Goal: Information Seeking & Learning: Learn about a topic

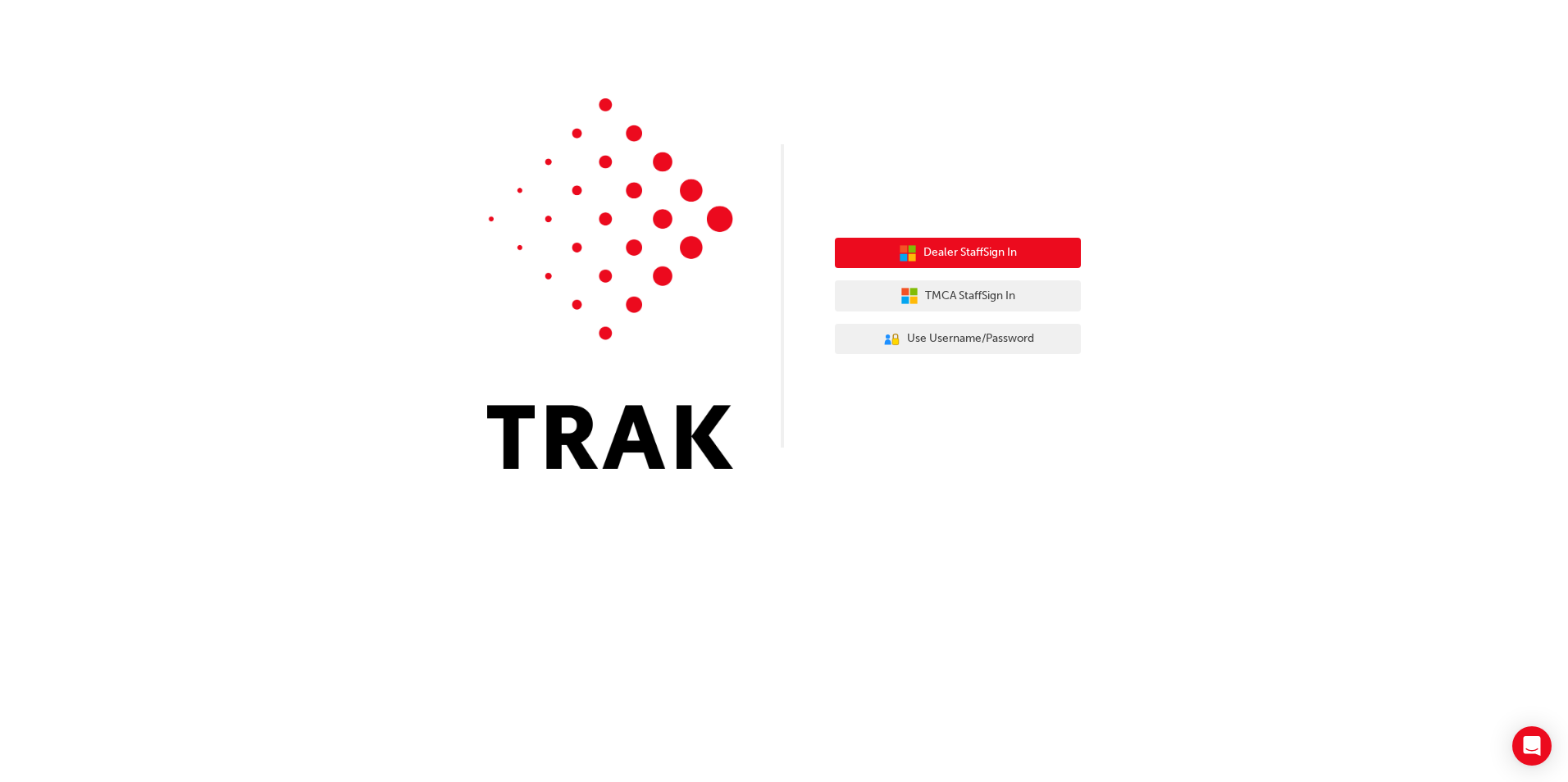
click at [957, 247] on span "Dealer Staff Sign In" at bounding box center [970, 252] width 94 height 19
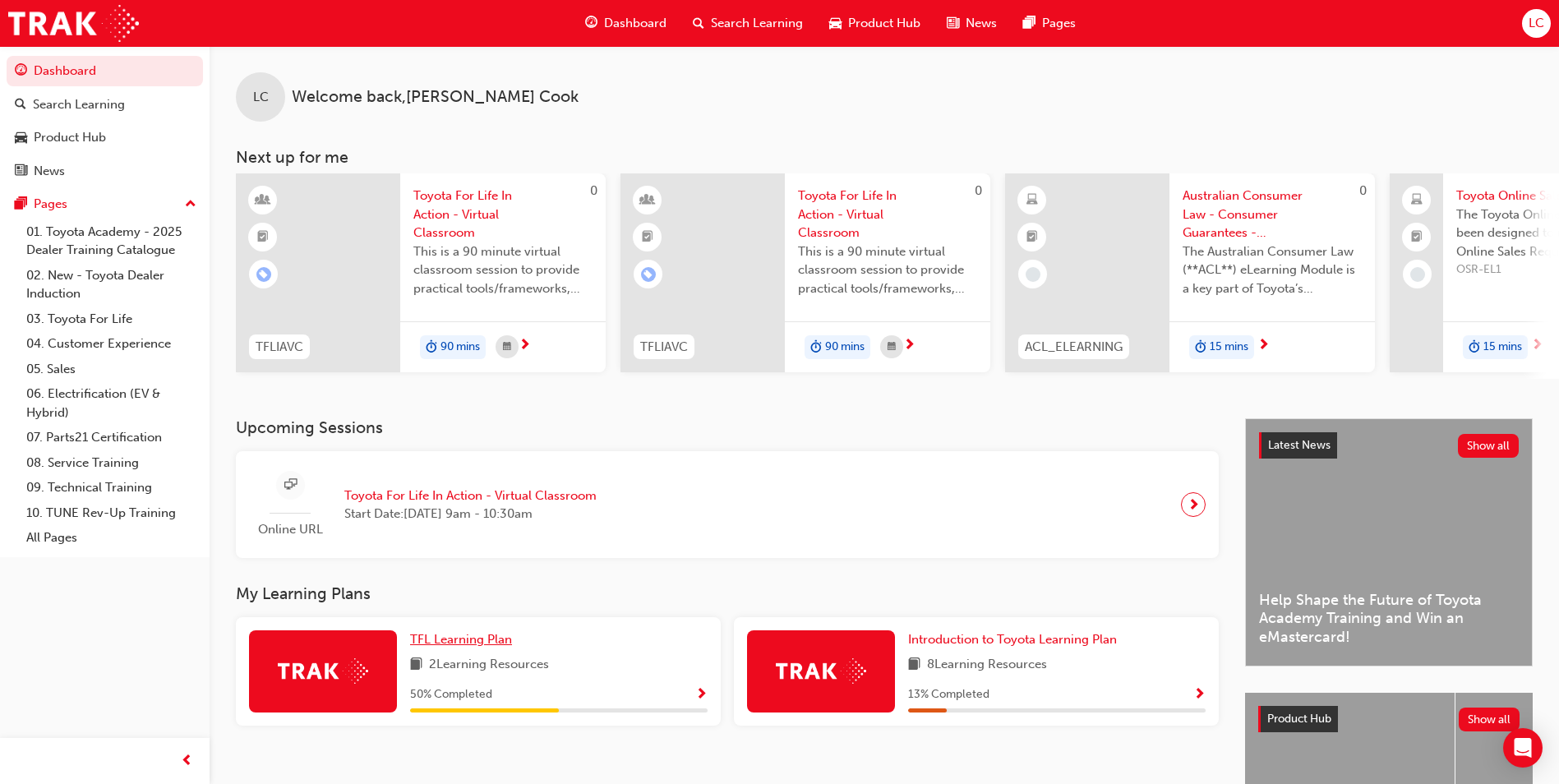
click at [476, 642] on span "TFL Learning Plan" at bounding box center [461, 639] width 102 height 14
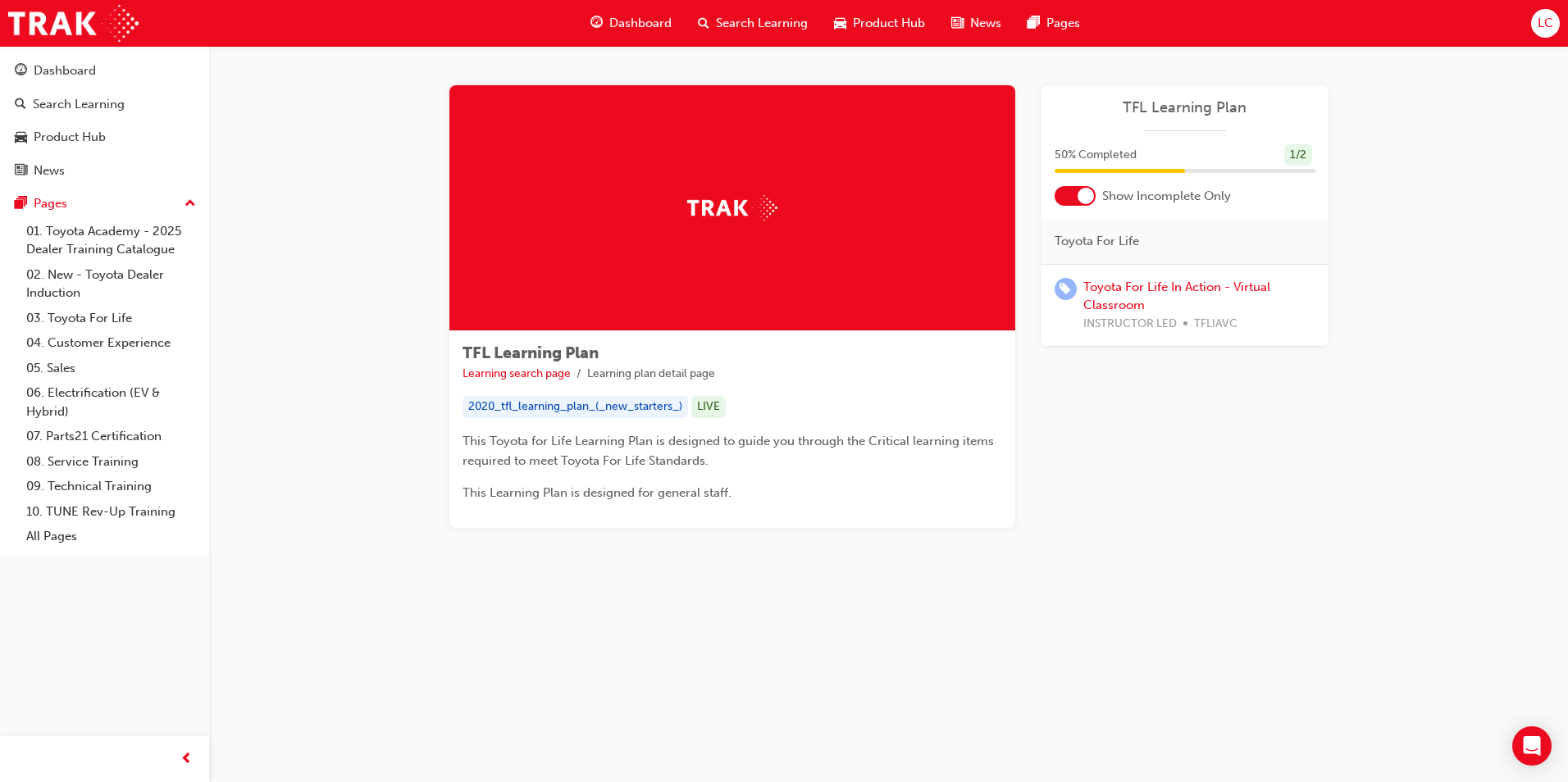
click at [772, 20] on span "Search Learning" at bounding box center [762, 23] width 92 height 19
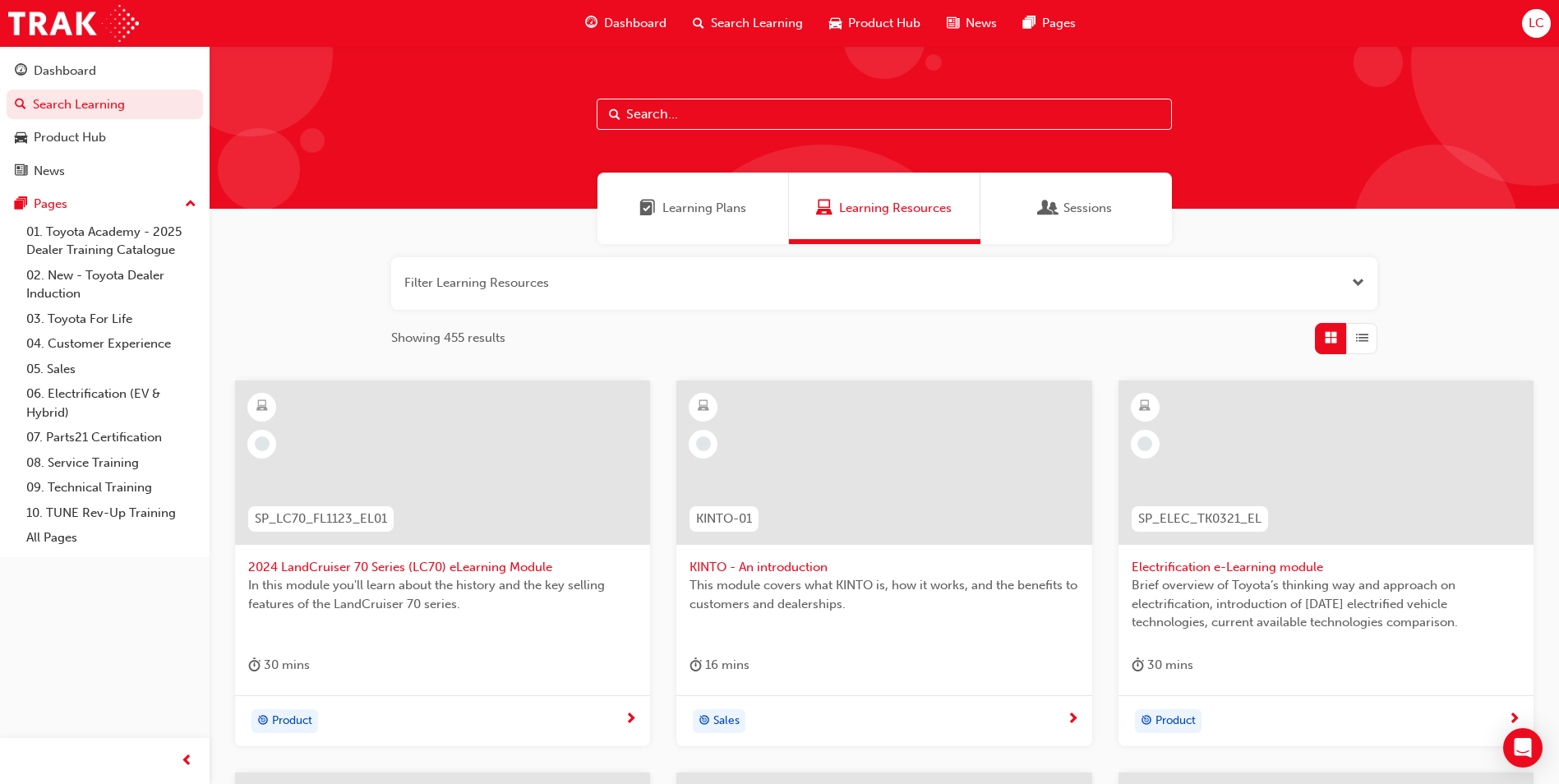
click at [707, 123] on input "text" at bounding box center [884, 114] width 575 height 32
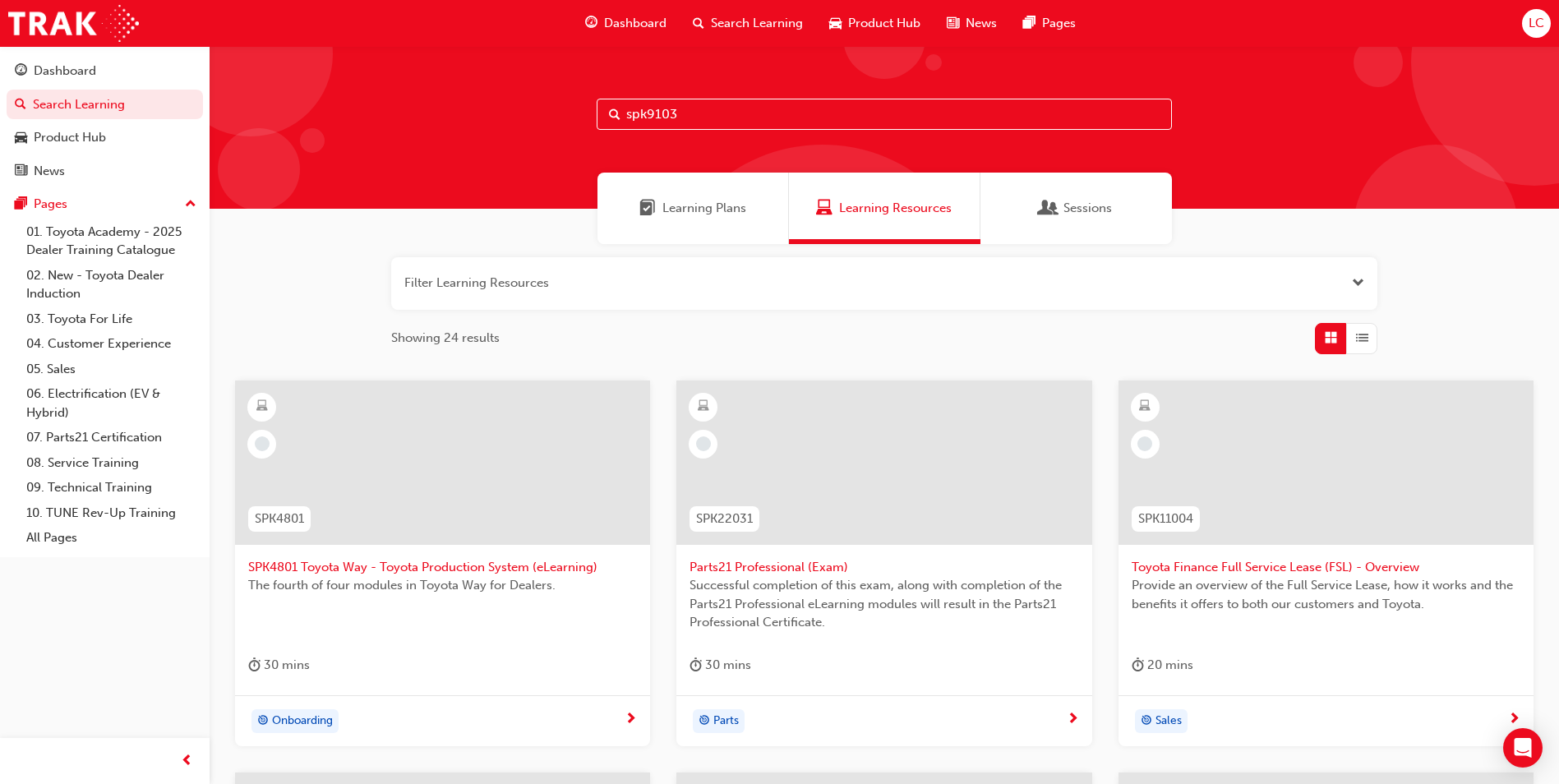
type input "spk9103"
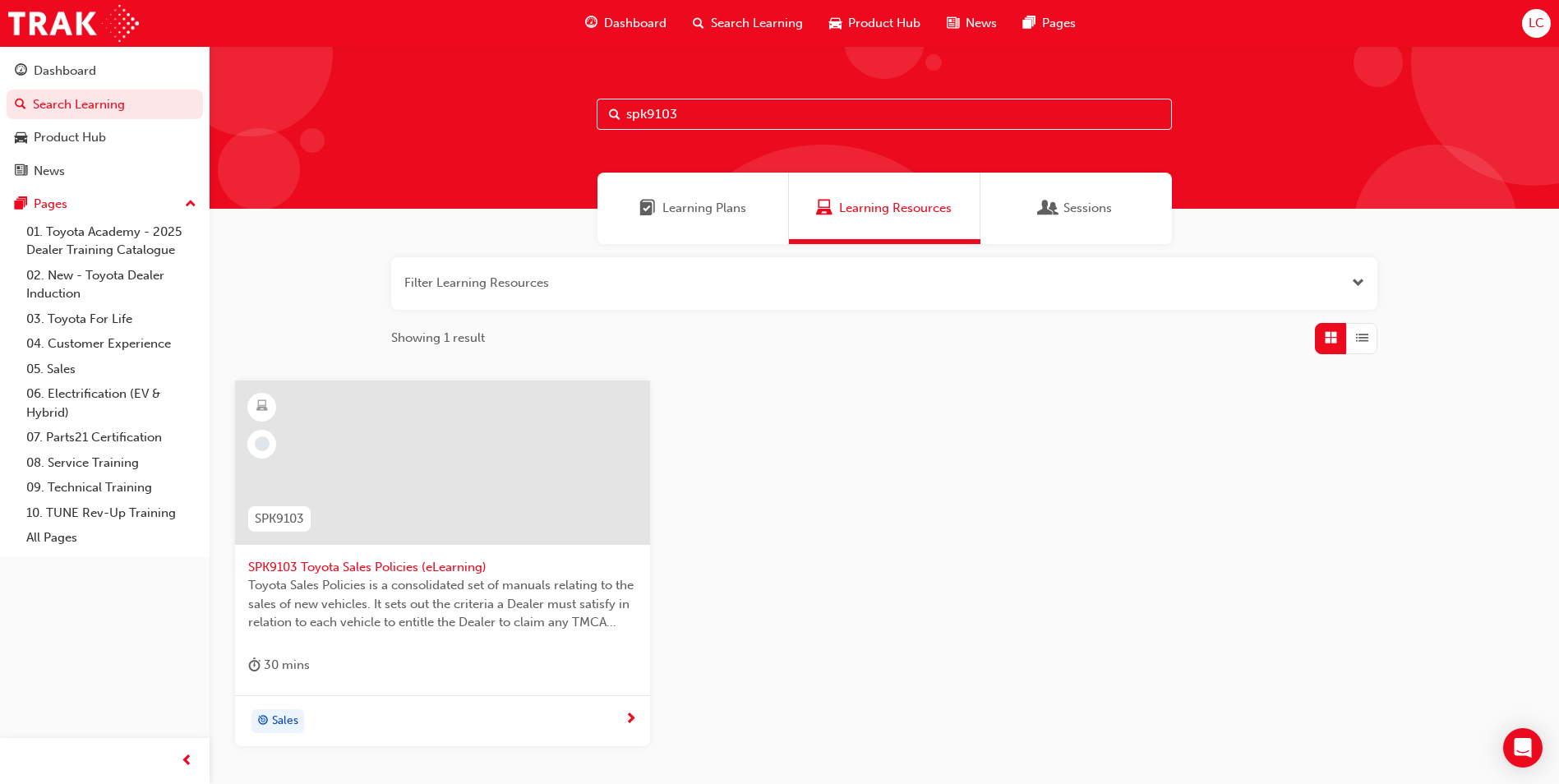
click at [326, 564] on span "SPK9103 Toyota Sales Policies (eLearning)" at bounding box center [442, 568] width 389 height 19
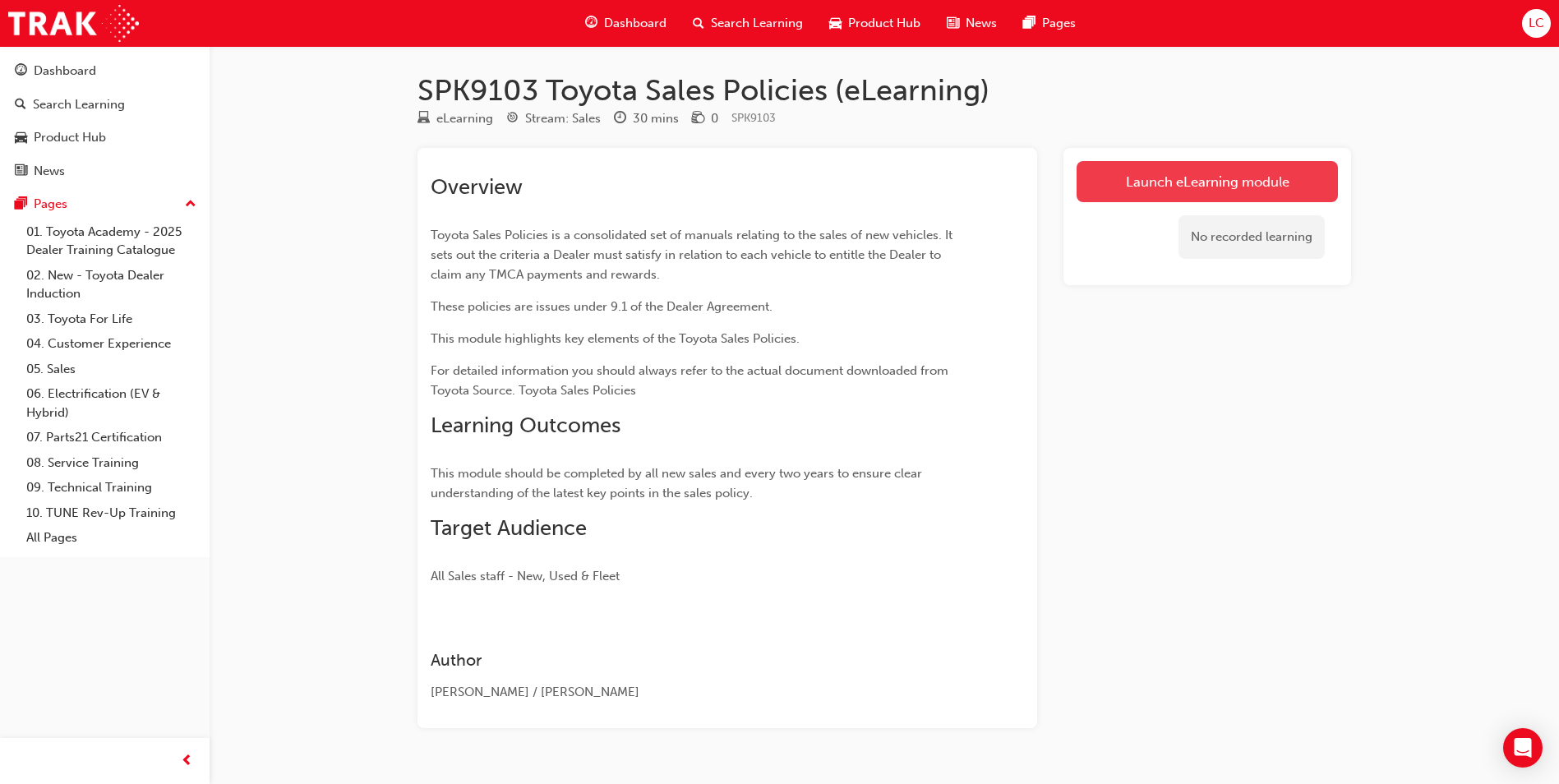
click at [1187, 175] on link "Launch eLearning module" at bounding box center [1207, 182] width 262 height 41
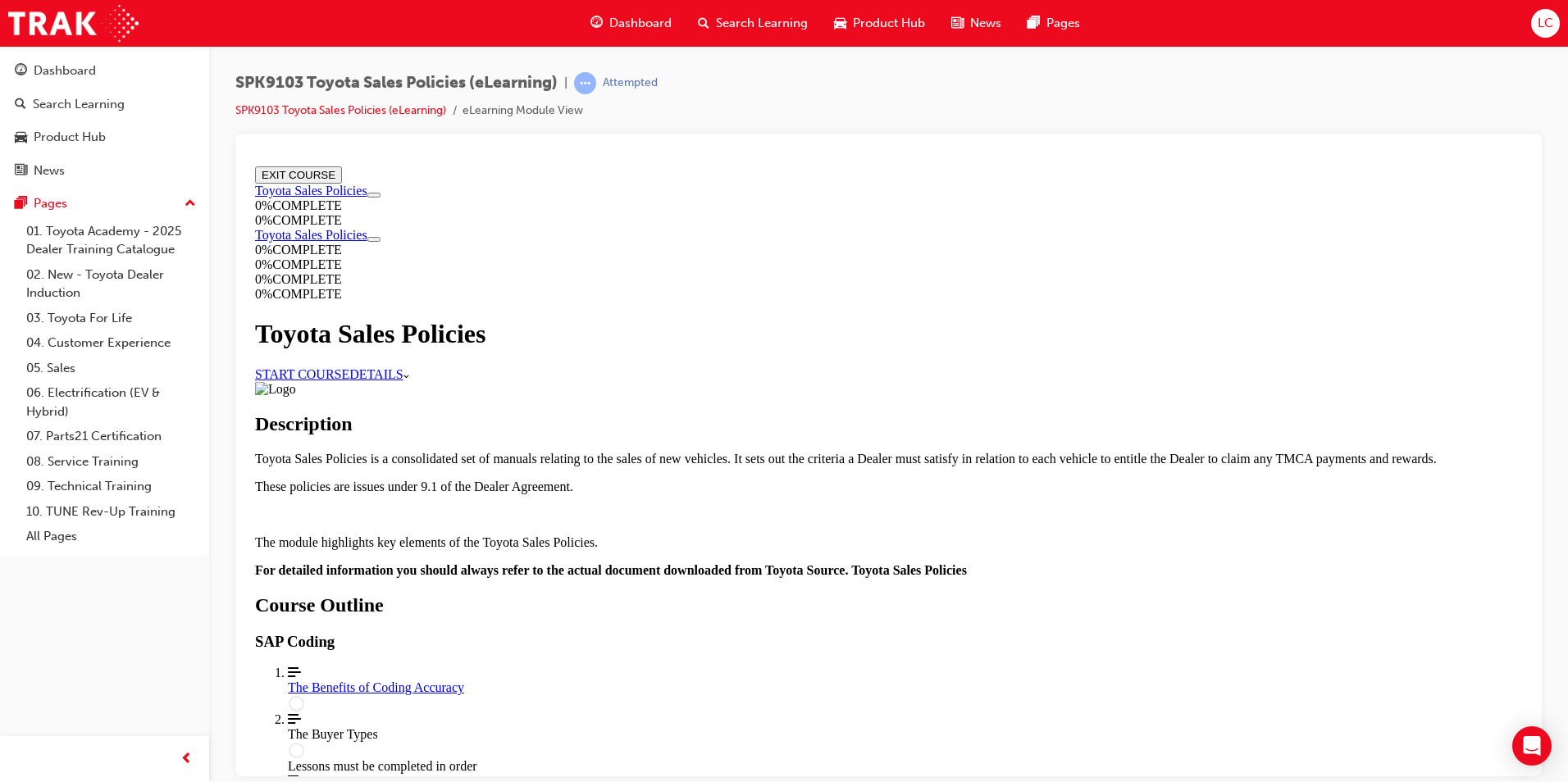
click at [349, 366] on link "START COURSE" at bounding box center [302, 373] width 94 height 14
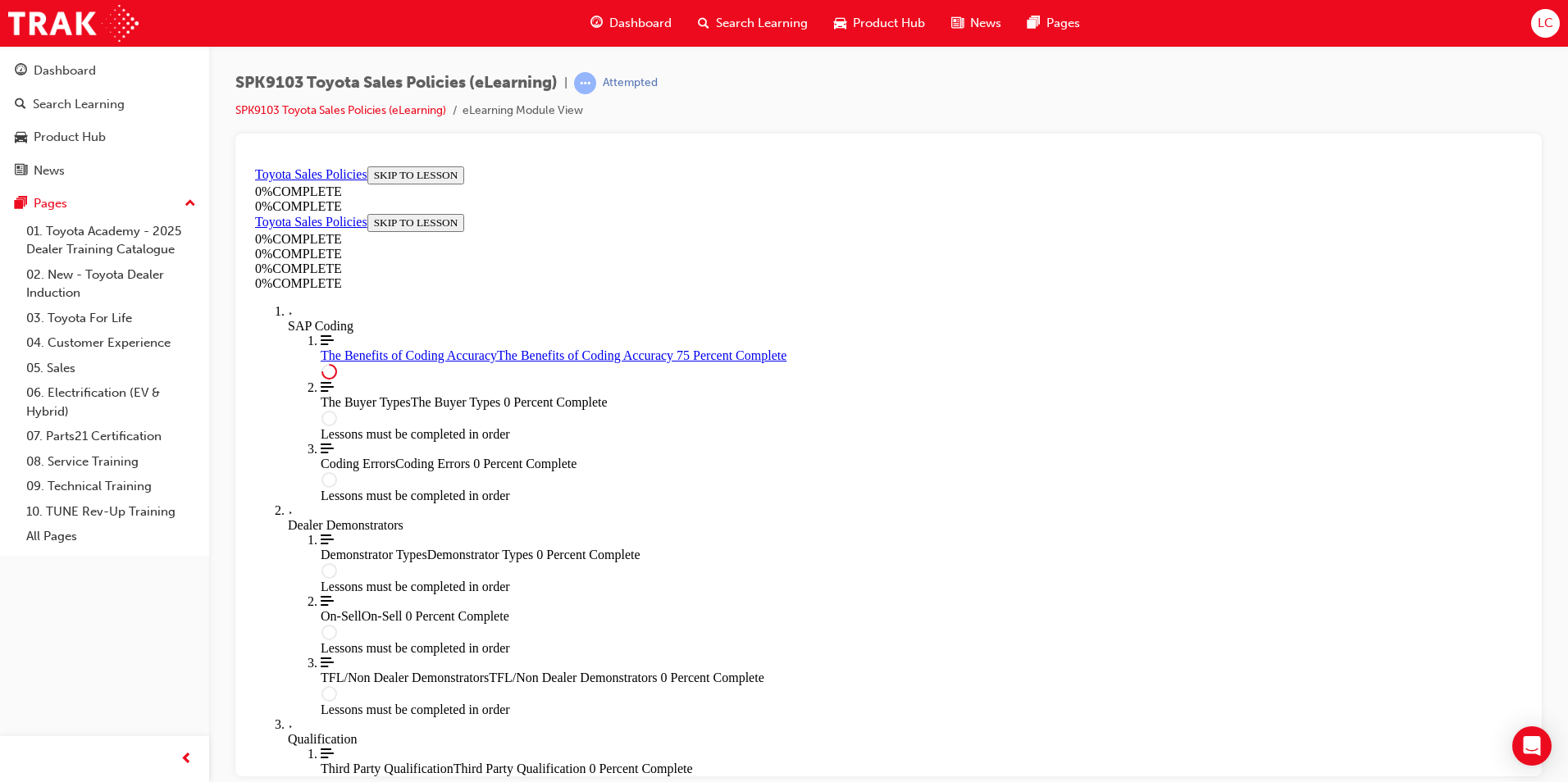
scroll to position [785, 0]
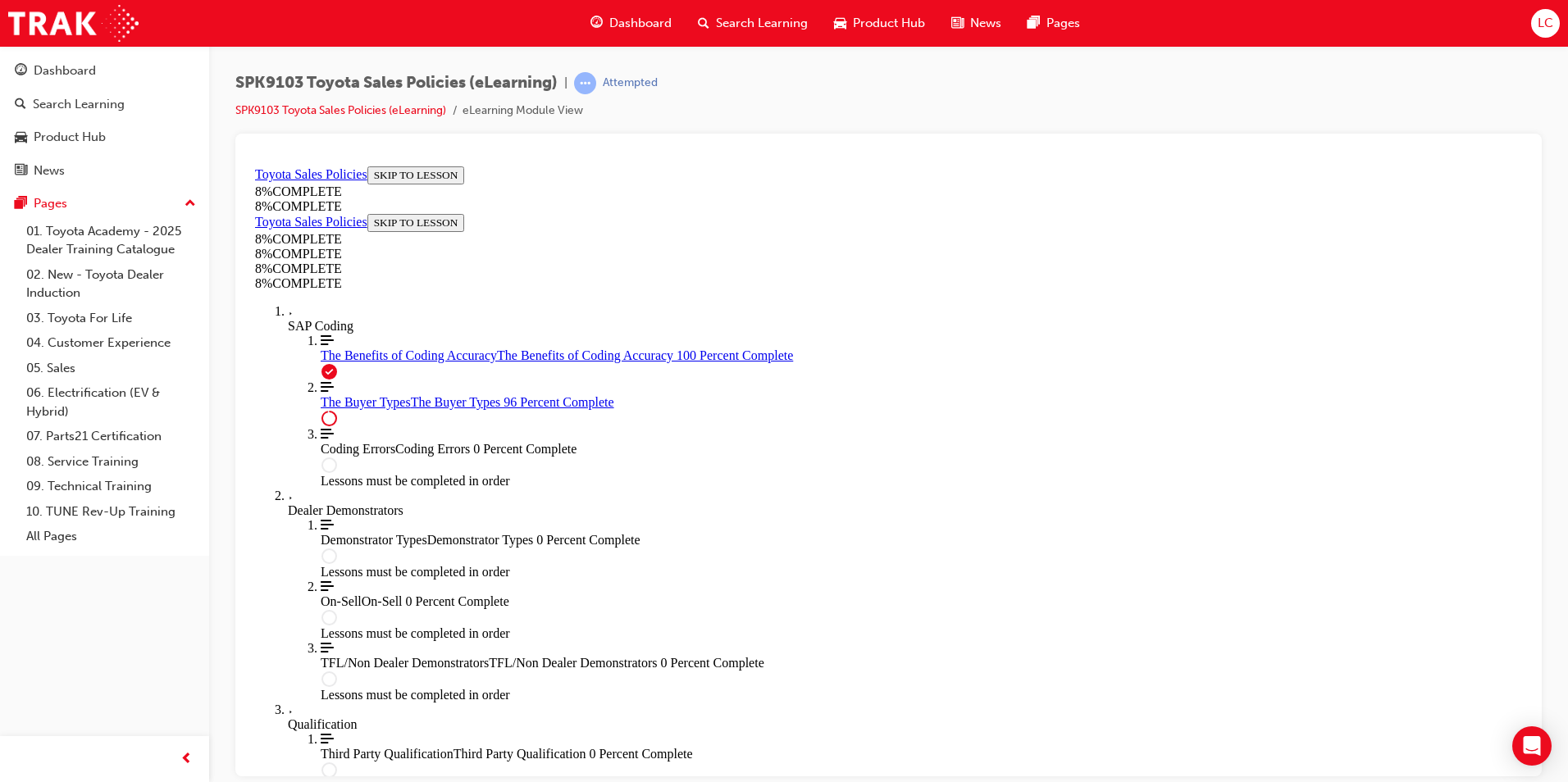
scroll to position [6706, 0]
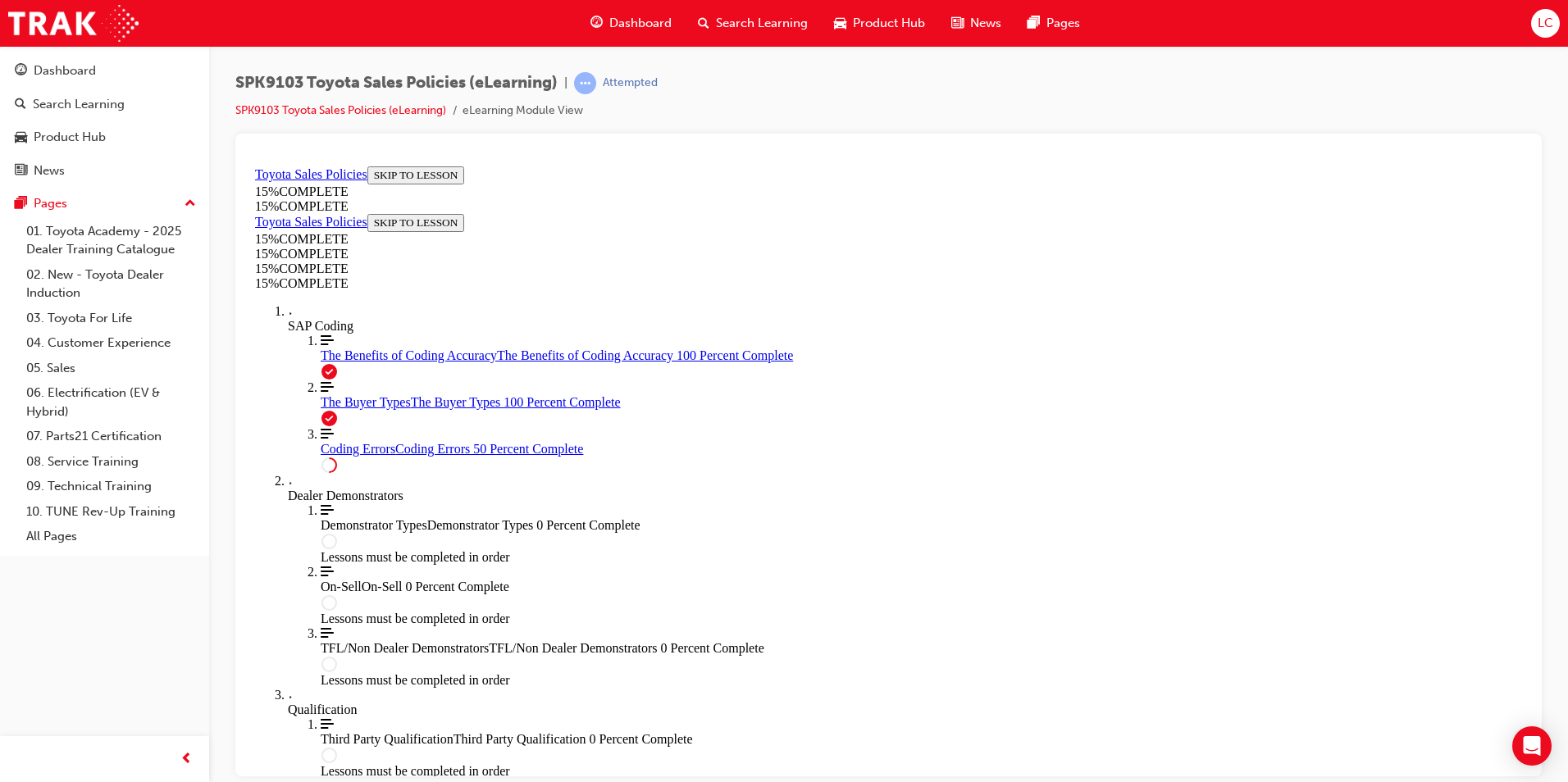
scroll to position [712, 0]
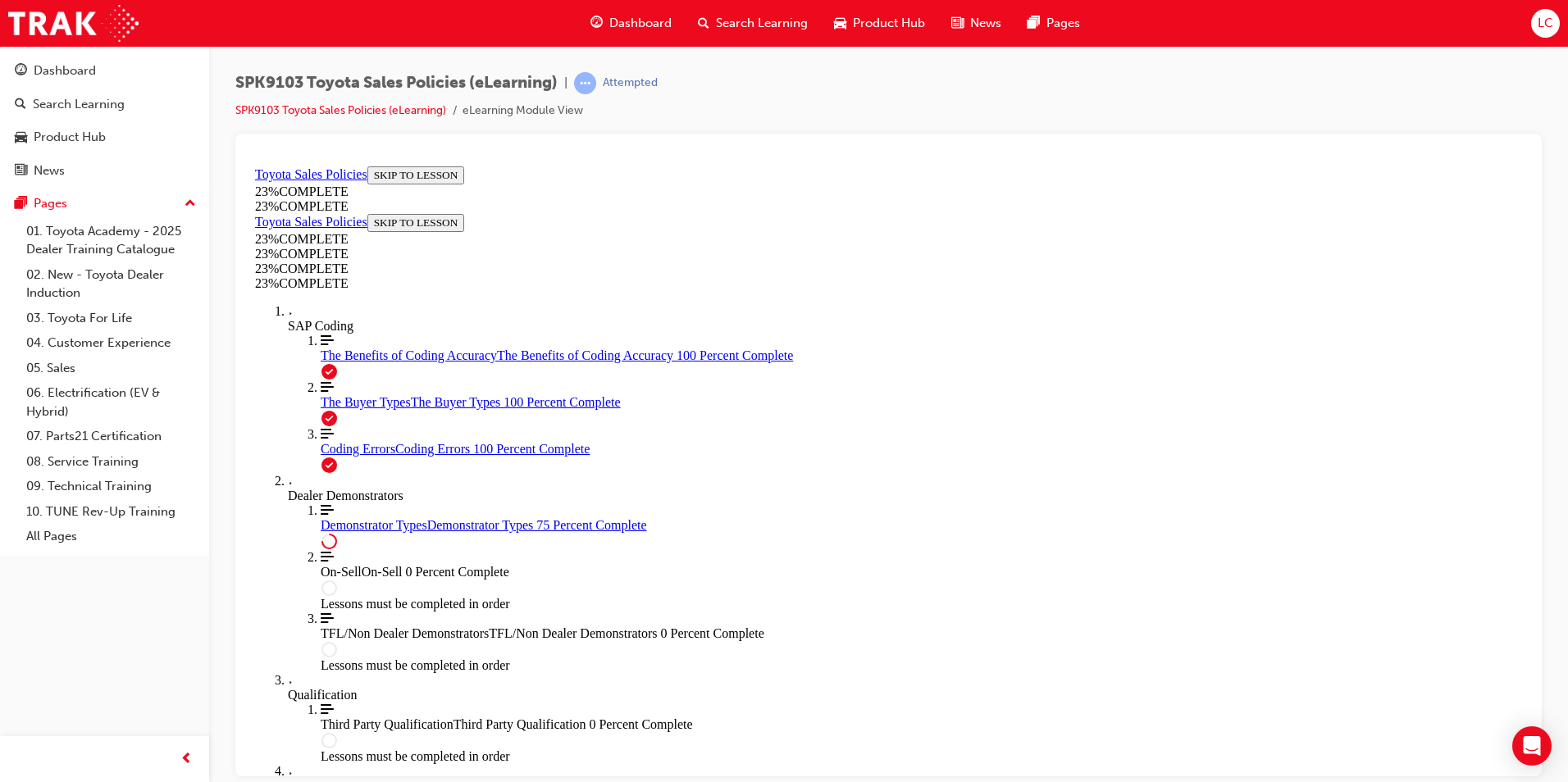
scroll to position [631, 0]
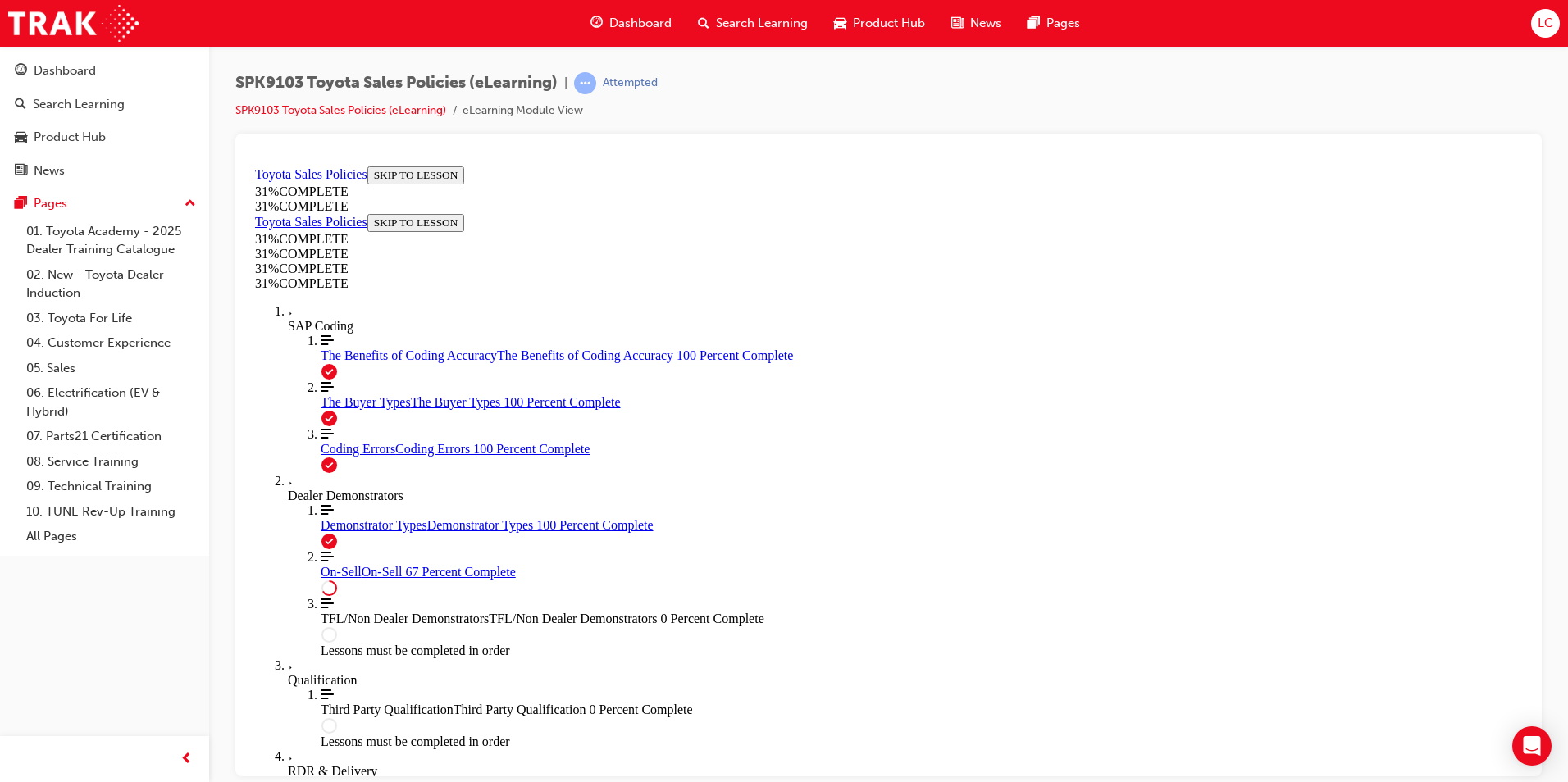
scroll to position [884, 0]
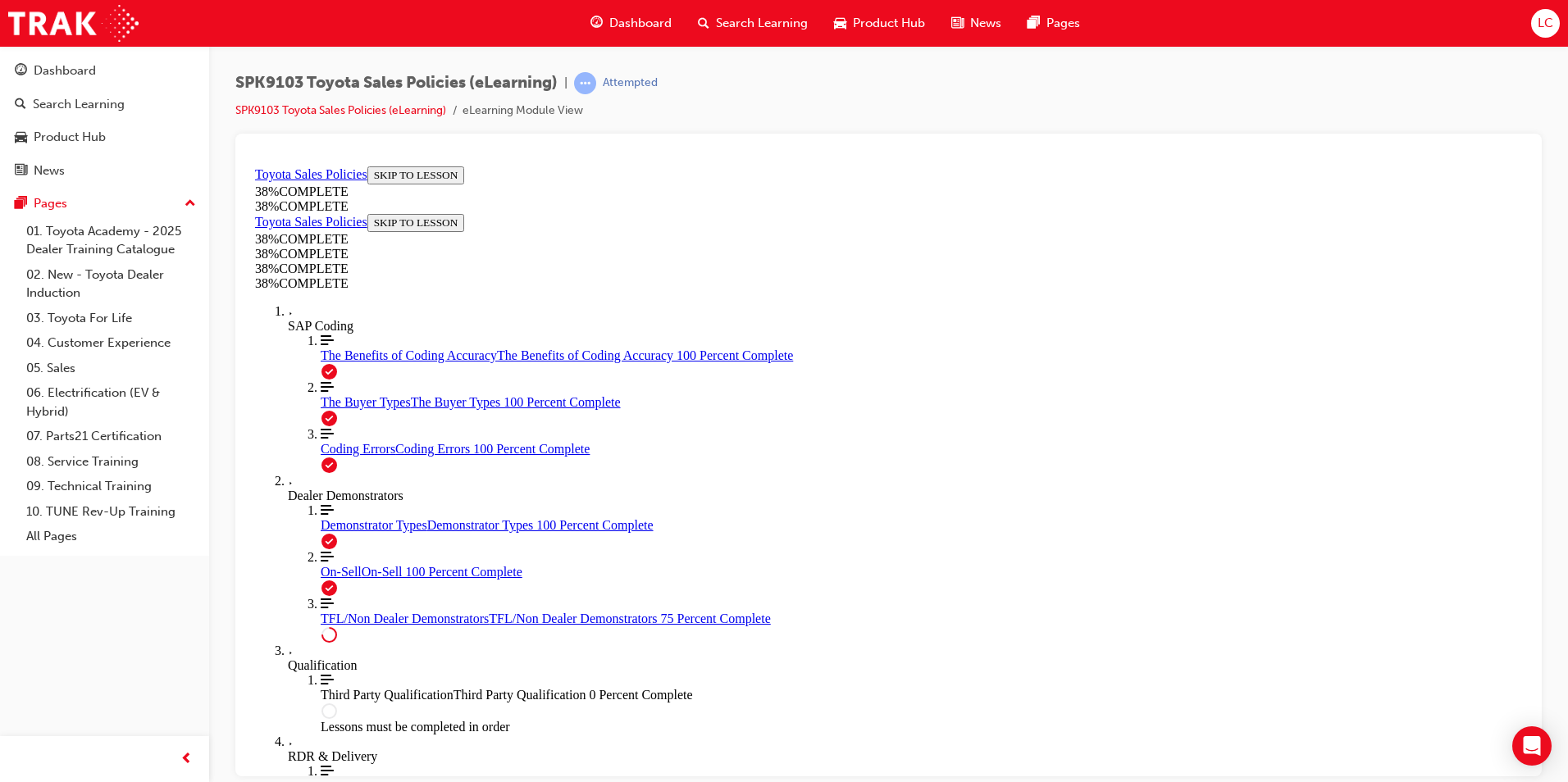
scroll to position [794, 0]
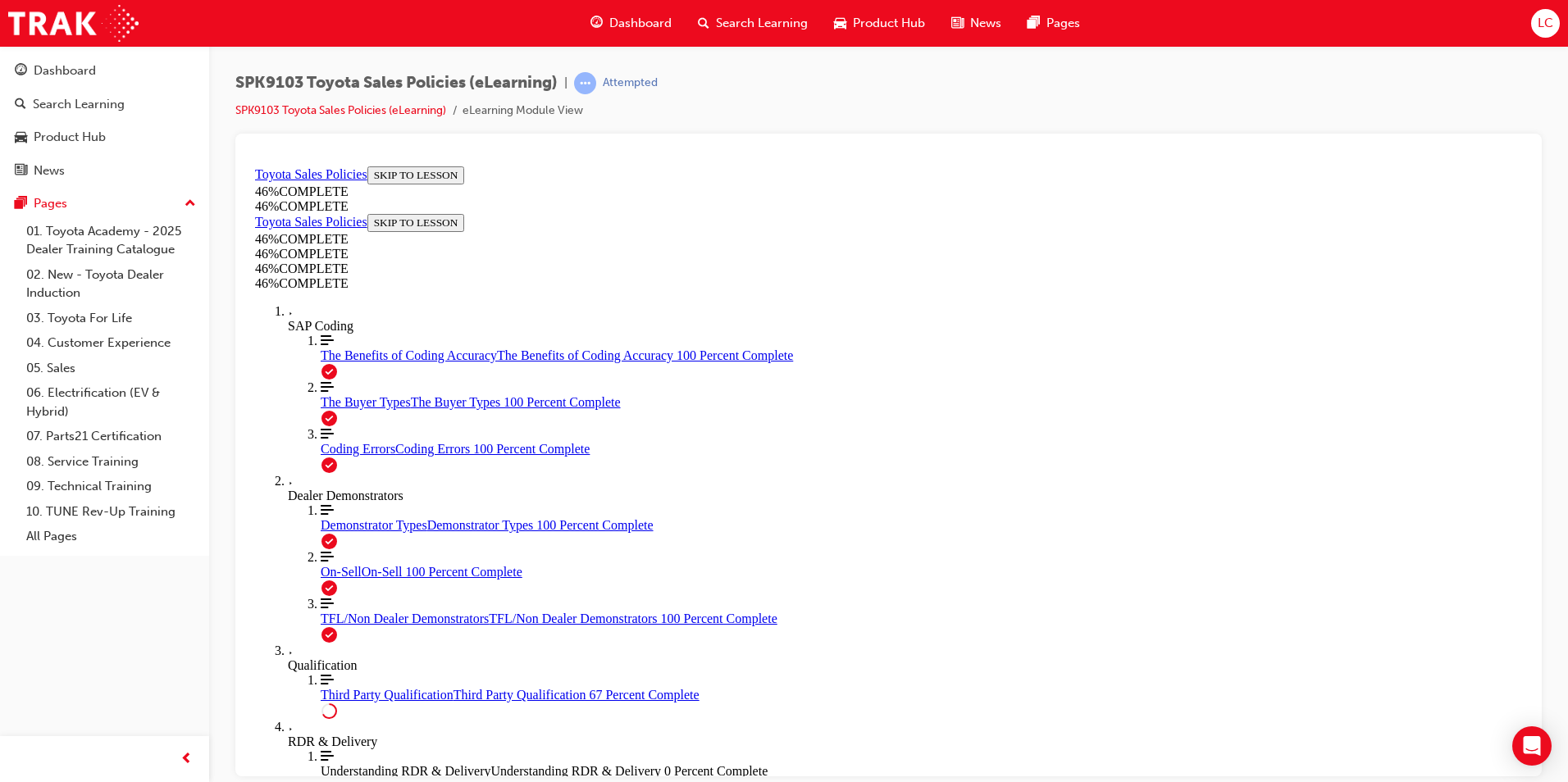
scroll to position [1122, 0]
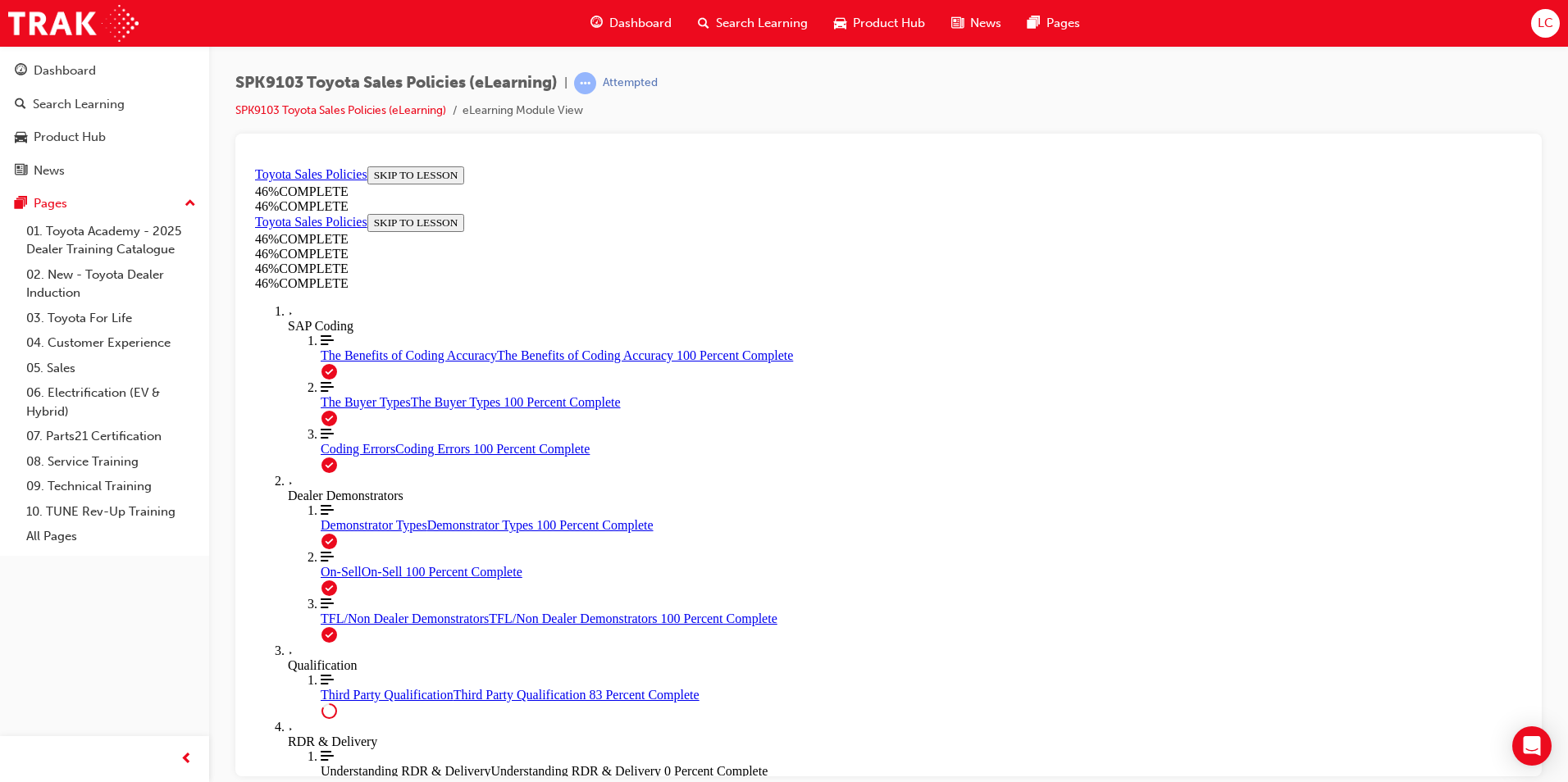
scroll to position [1617, 0]
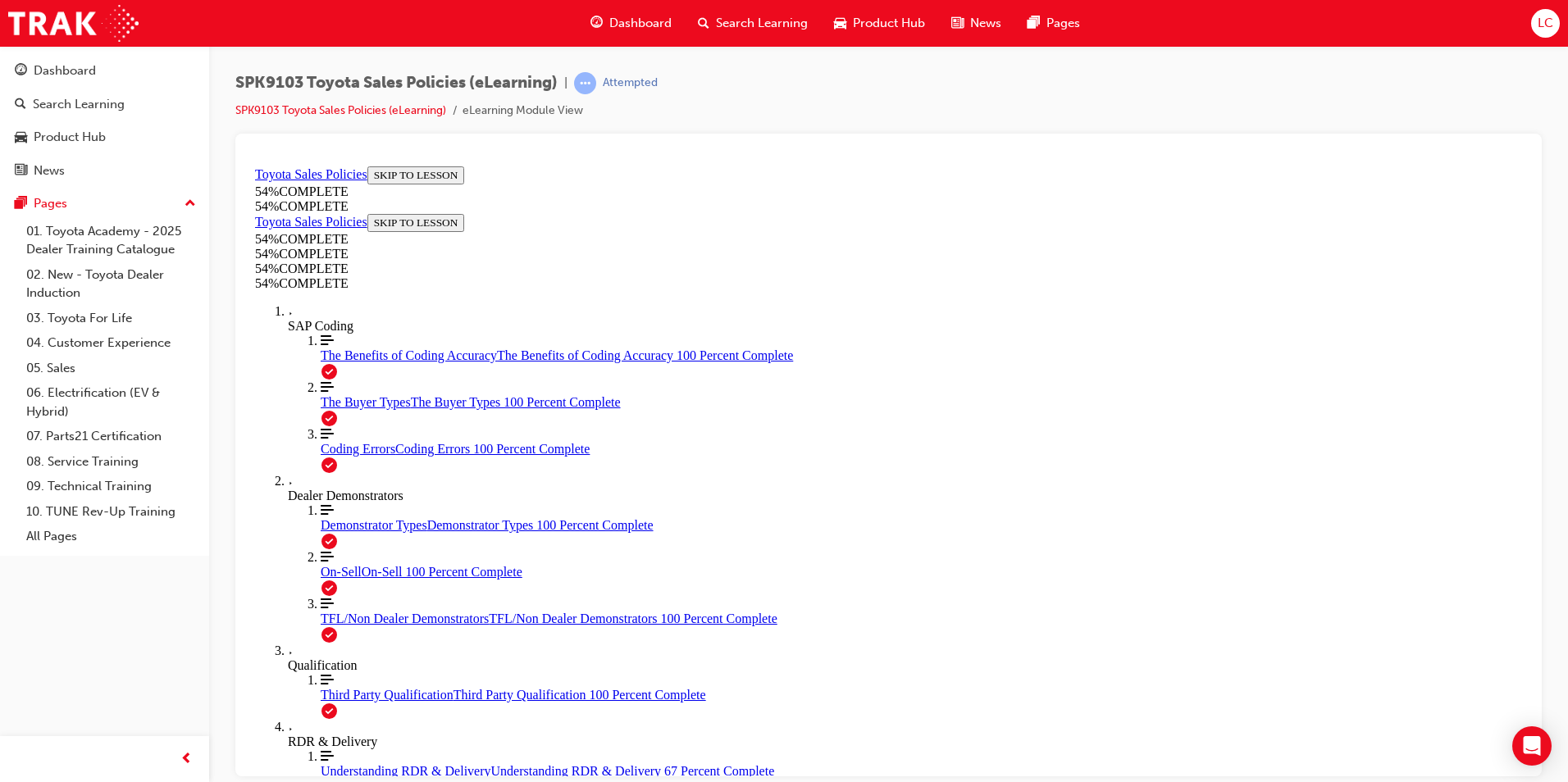
scroll to position [1007, 0]
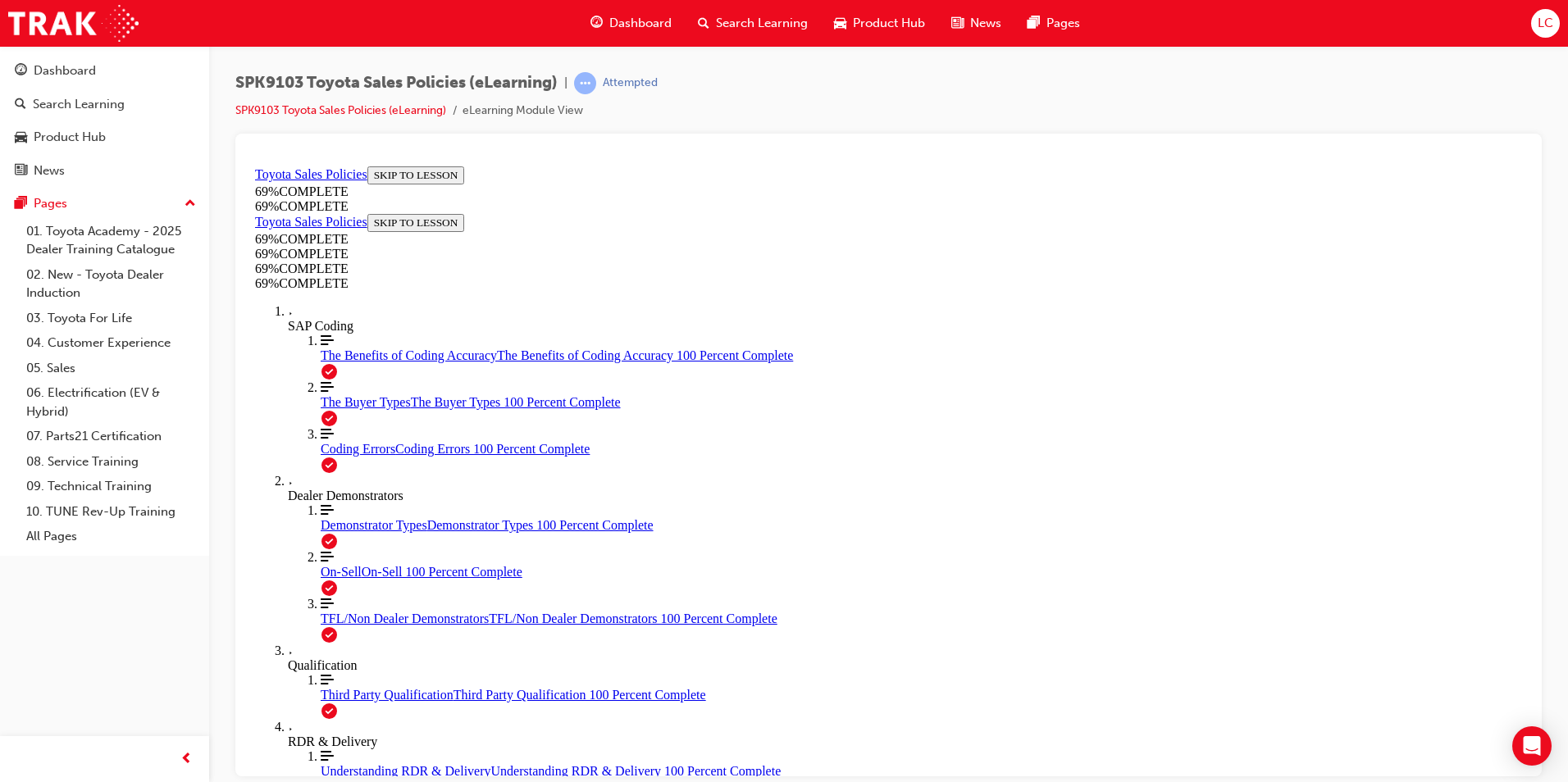
scroll to position [1204, 0]
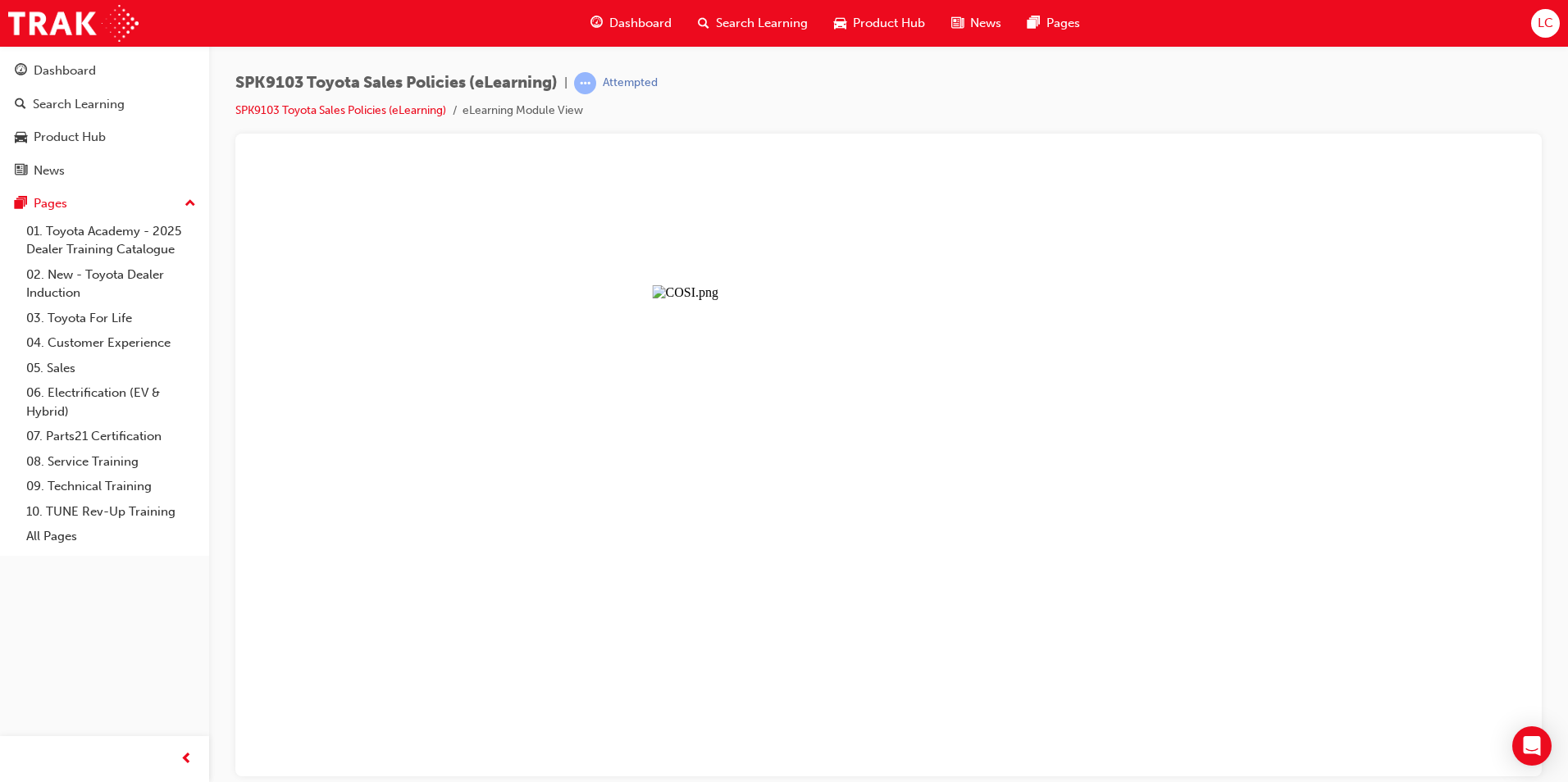
click at [827, 302] on button "Unzoom image" at bounding box center [888, 467] width 1280 height 616
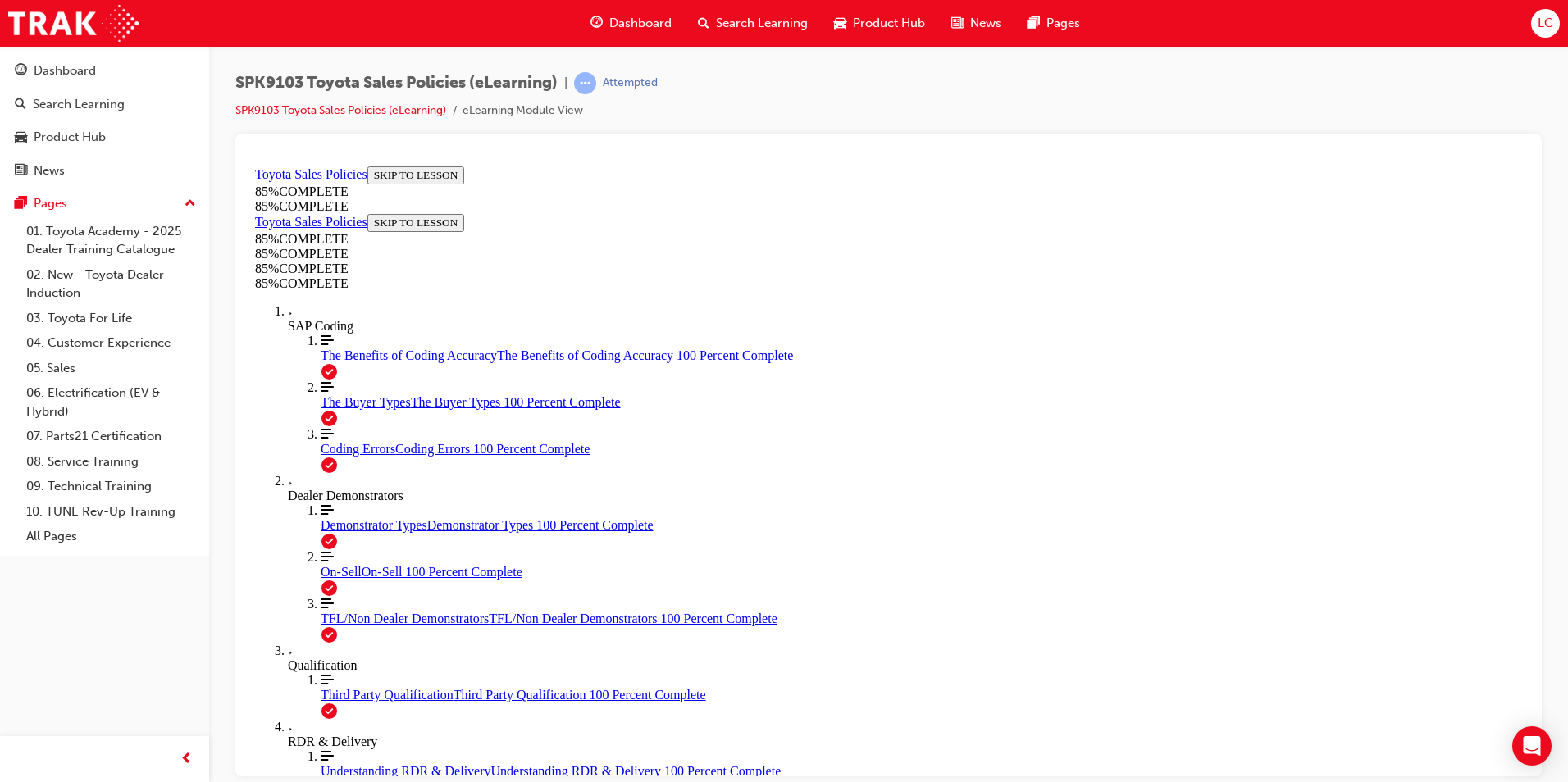
drag, startPoint x: 1028, startPoint y: 342, endPoint x: 827, endPoint y: 555, distance: 292.9
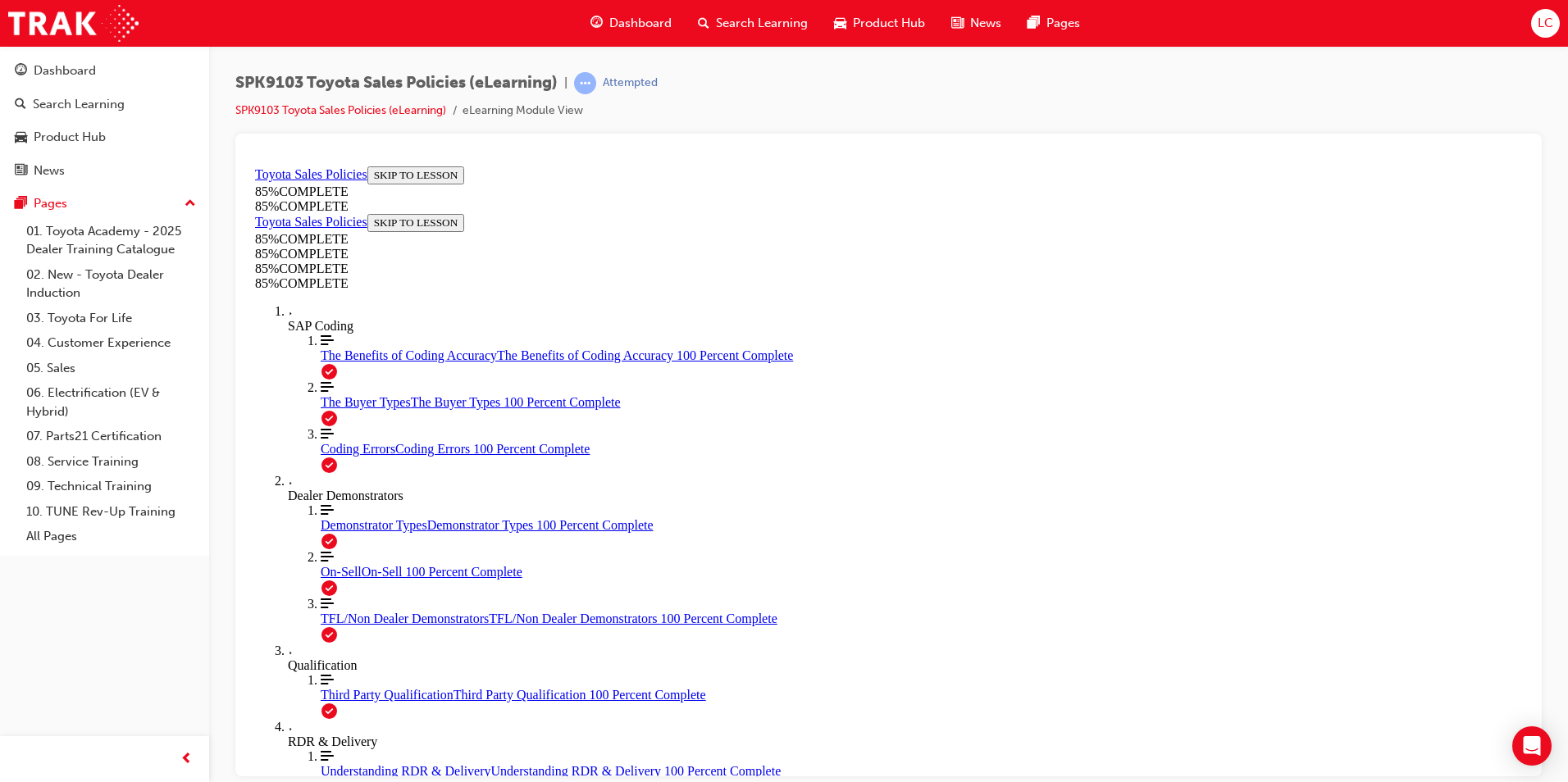
drag, startPoint x: 1011, startPoint y: 356, endPoint x: 825, endPoint y: 600, distance: 306.8
drag, startPoint x: 1008, startPoint y: 331, endPoint x: 784, endPoint y: 599, distance: 349.3
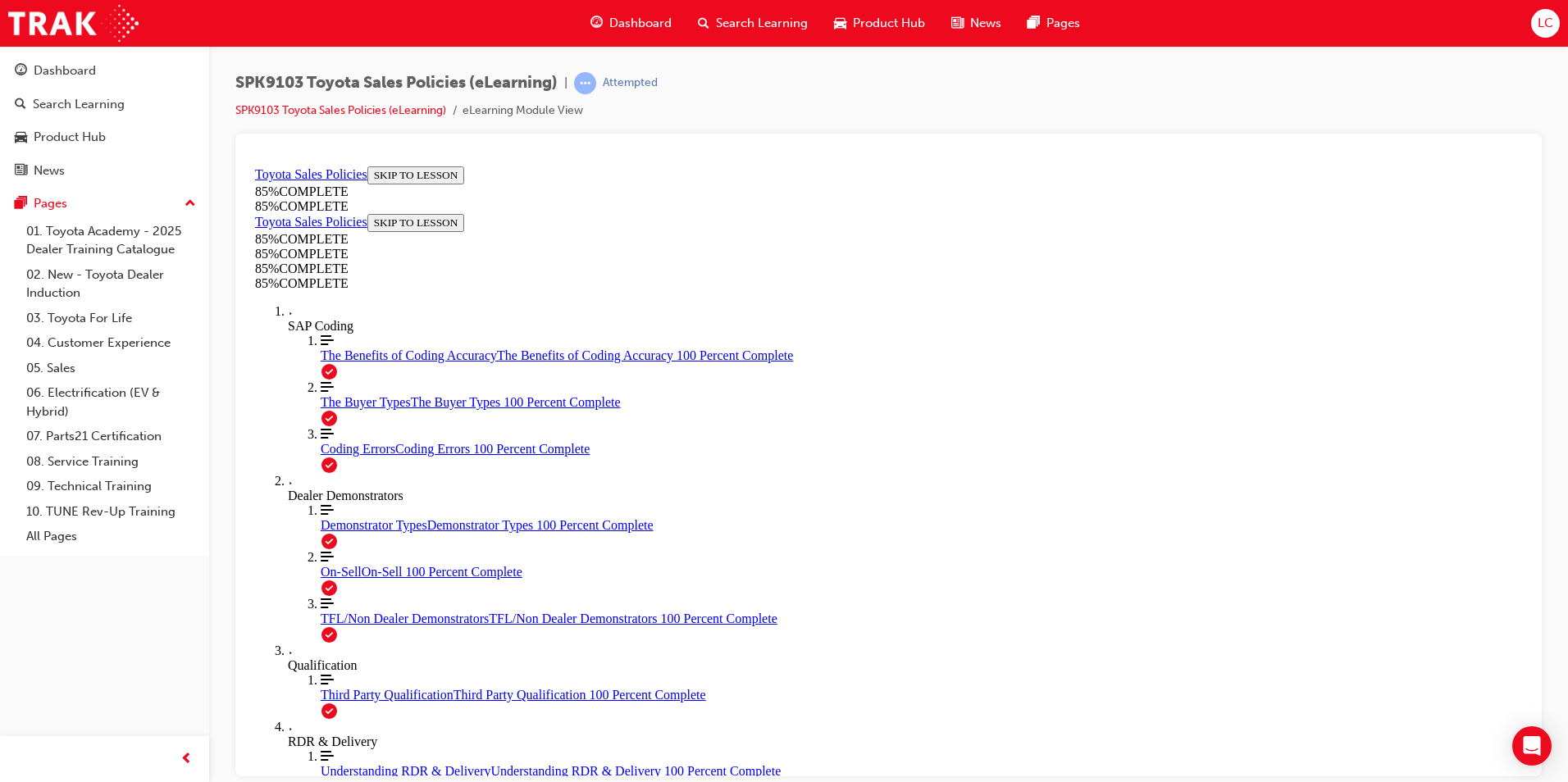
drag, startPoint x: 964, startPoint y: 347, endPoint x: 744, endPoint y: 571, distance: 314.0
drag, startPoint x: 946, startPoint y: 382, endPoint x: 1163, endPoint y: 578, distance: 292.4
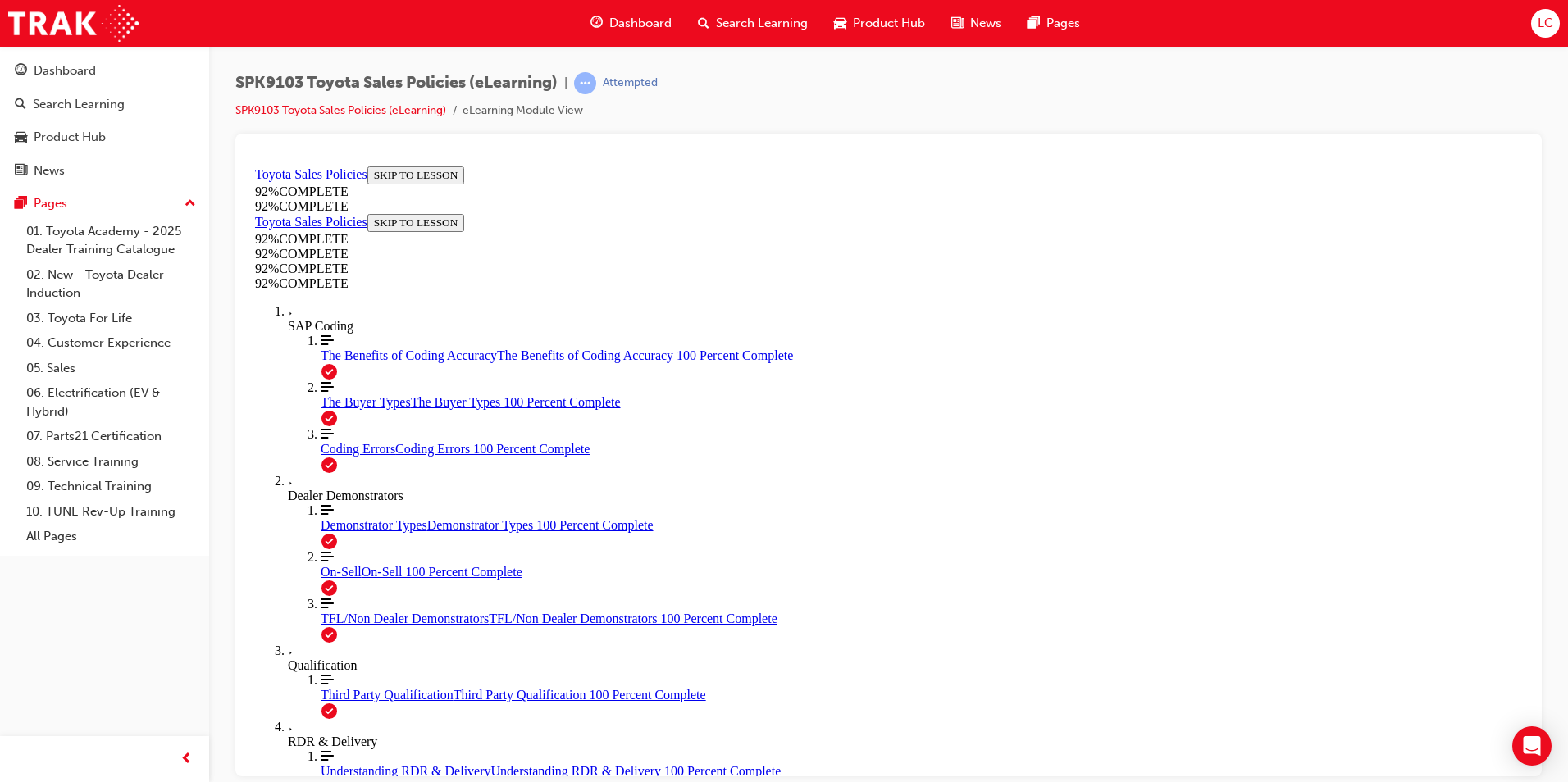
scroll to position [59, 0]
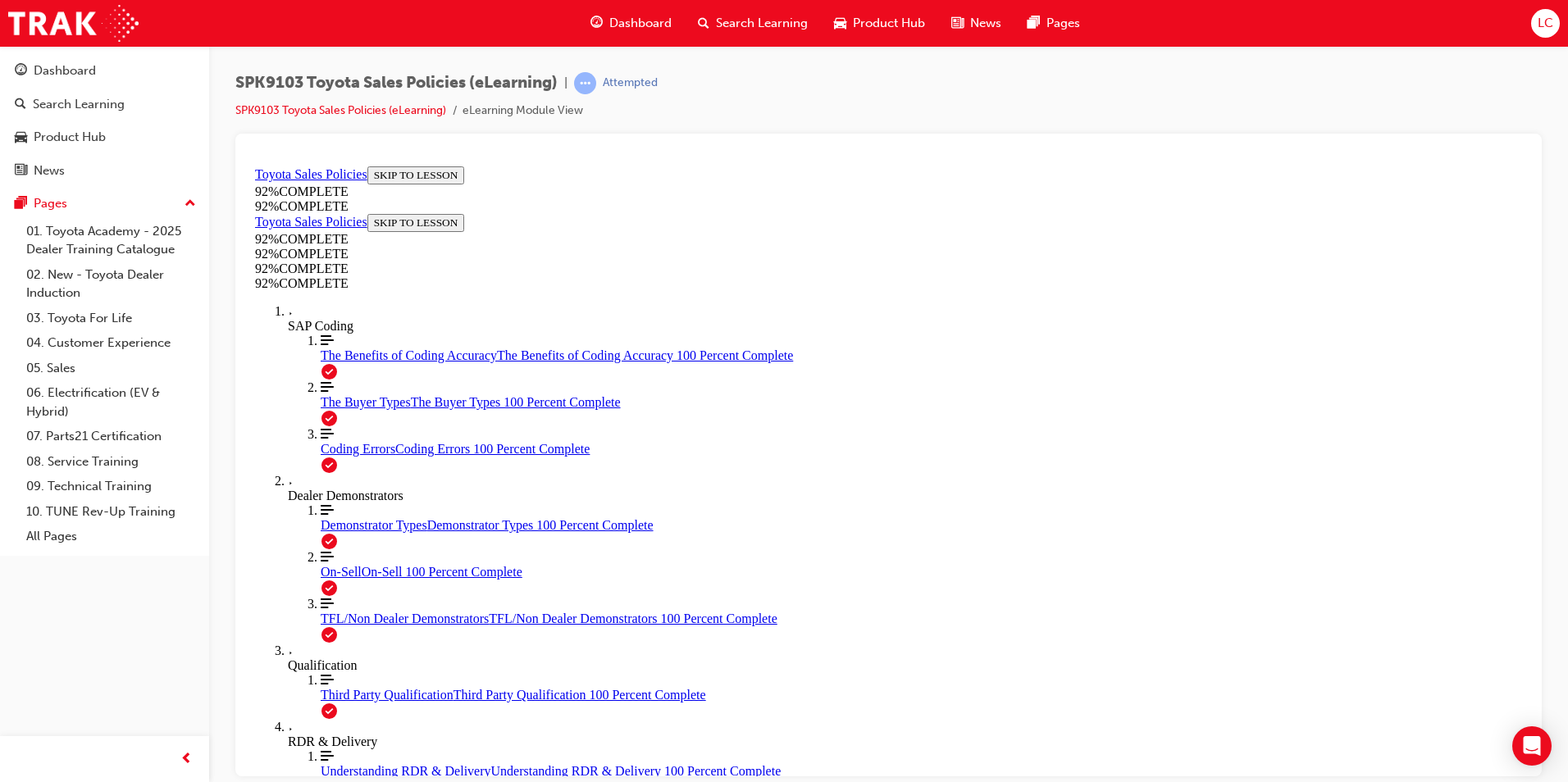
scroll to position [60, 0]
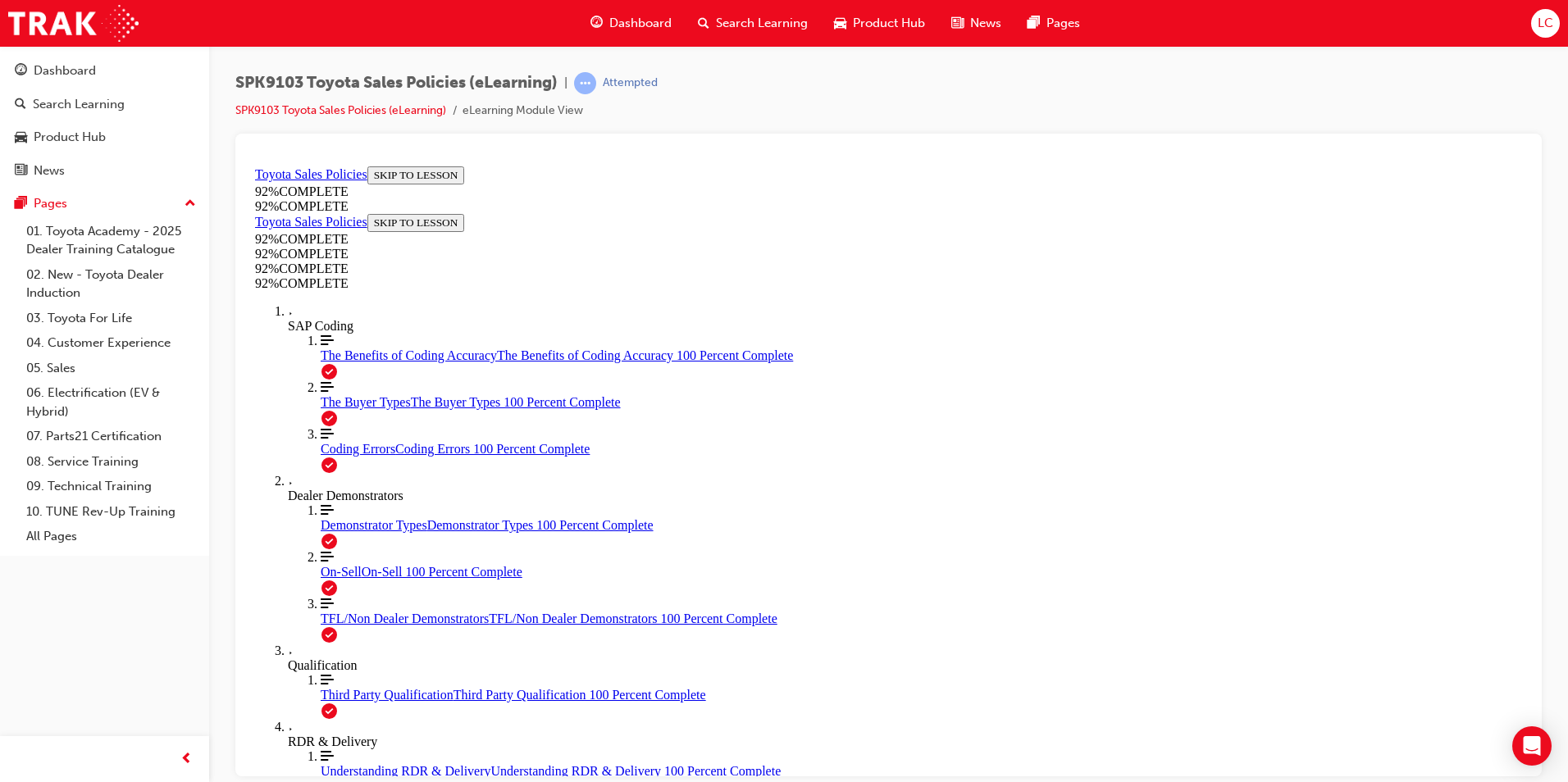
scroll to position [231, 0]
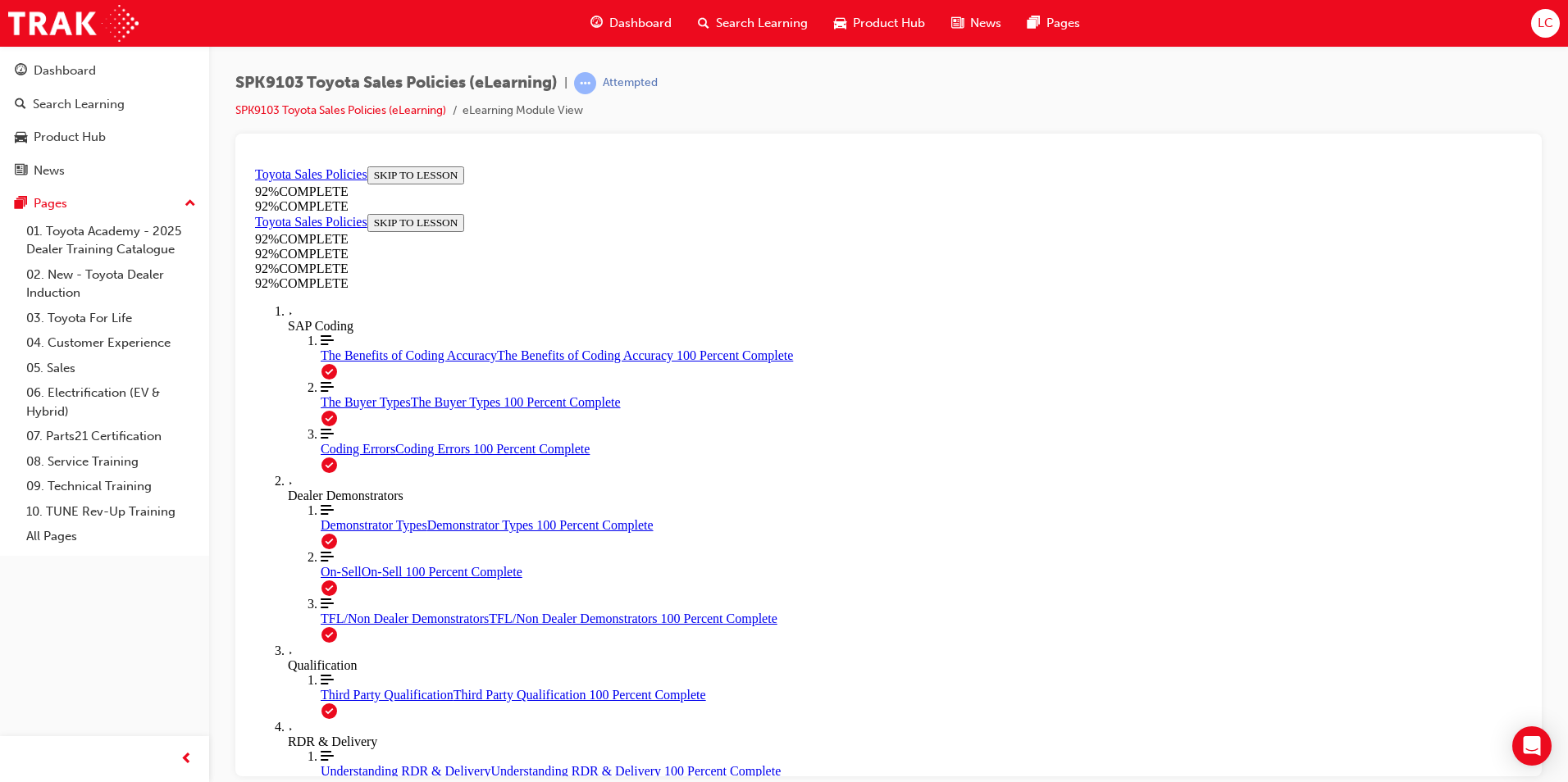
scroll to position [142, 0]
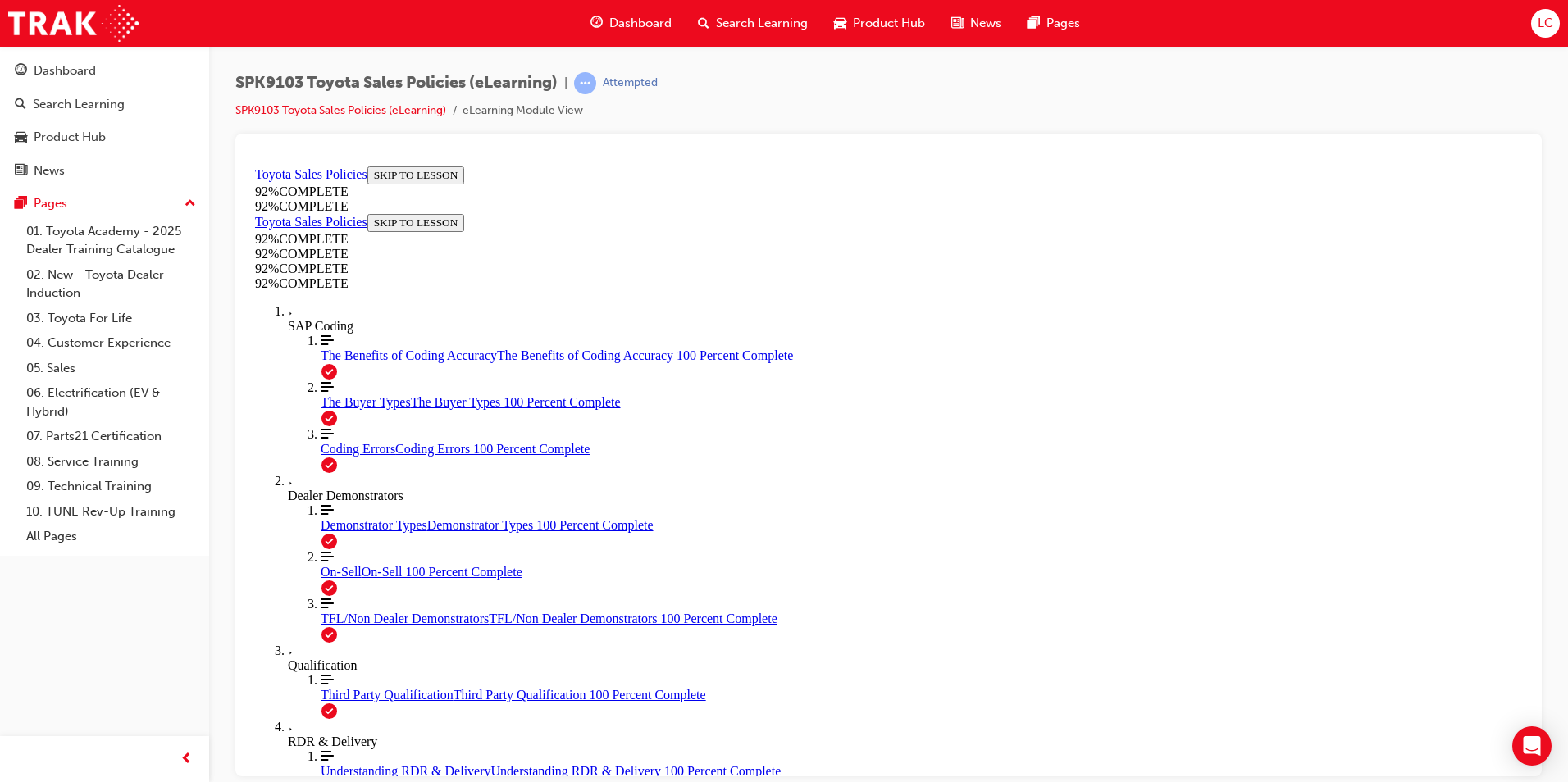
scroll to position [60, 0]
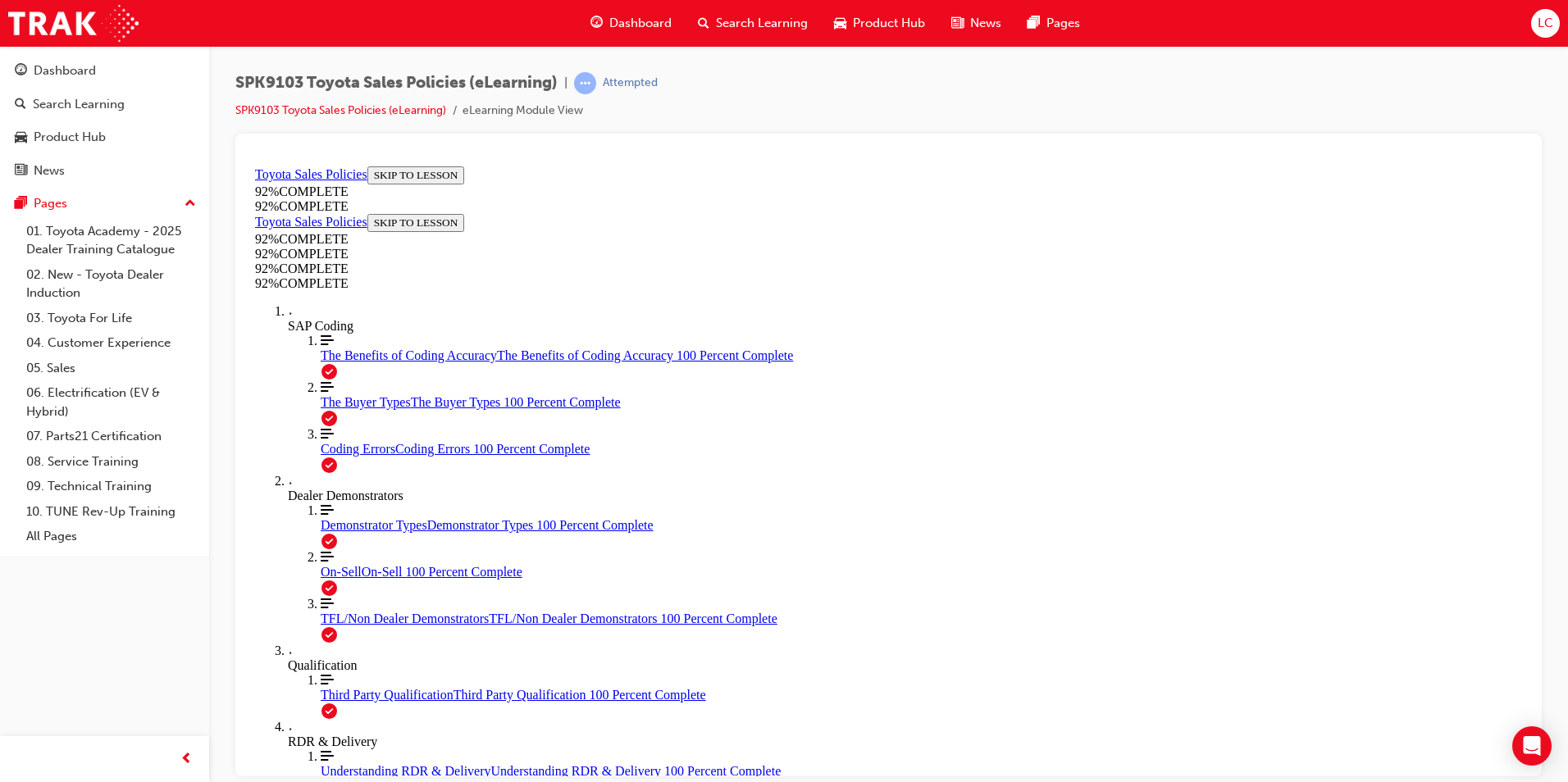
scroll to position [142, 0]
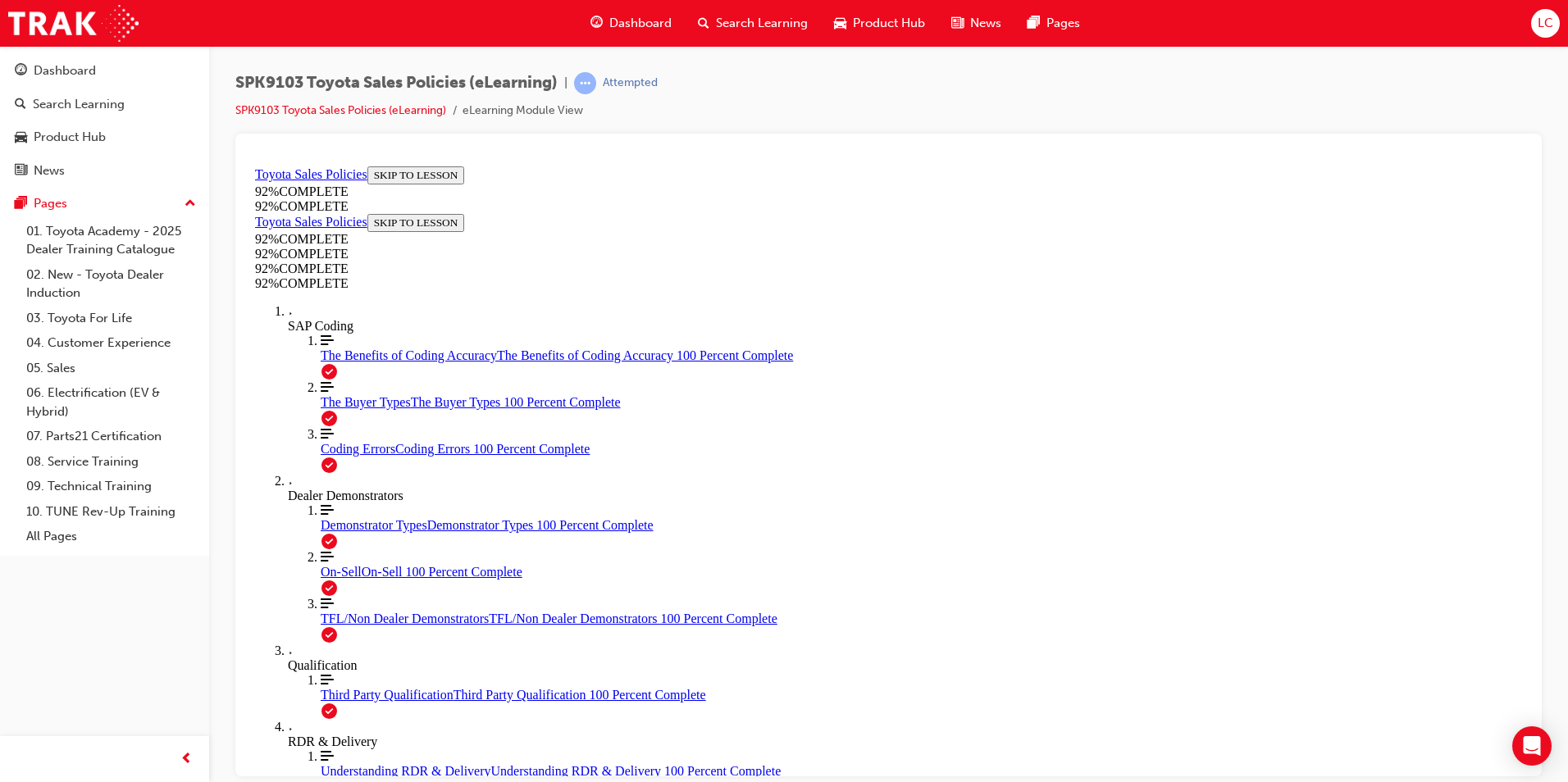
scroll to position [59, 0]
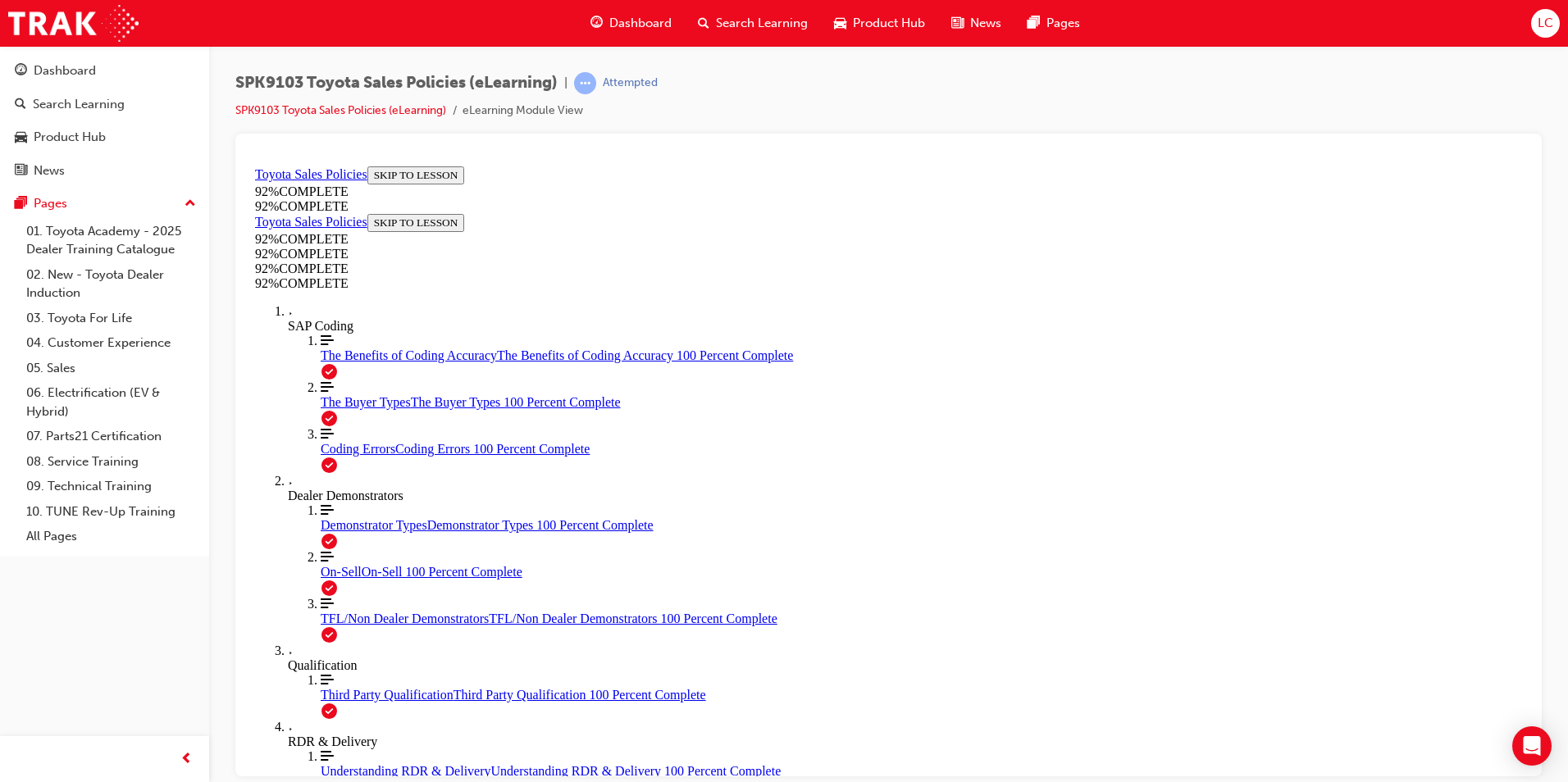
scroll to position [60, 0]
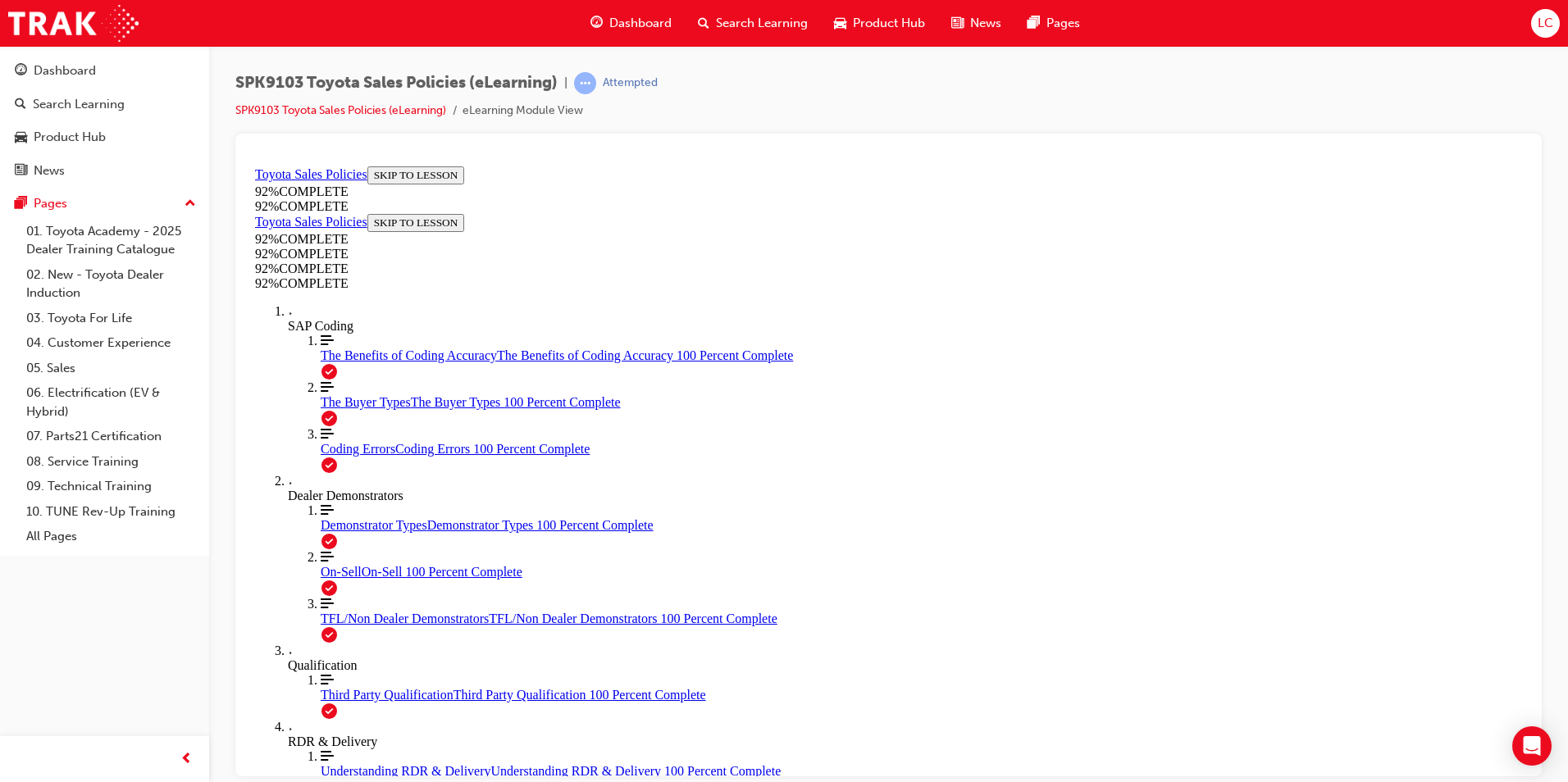
scroll to position [279, 0]
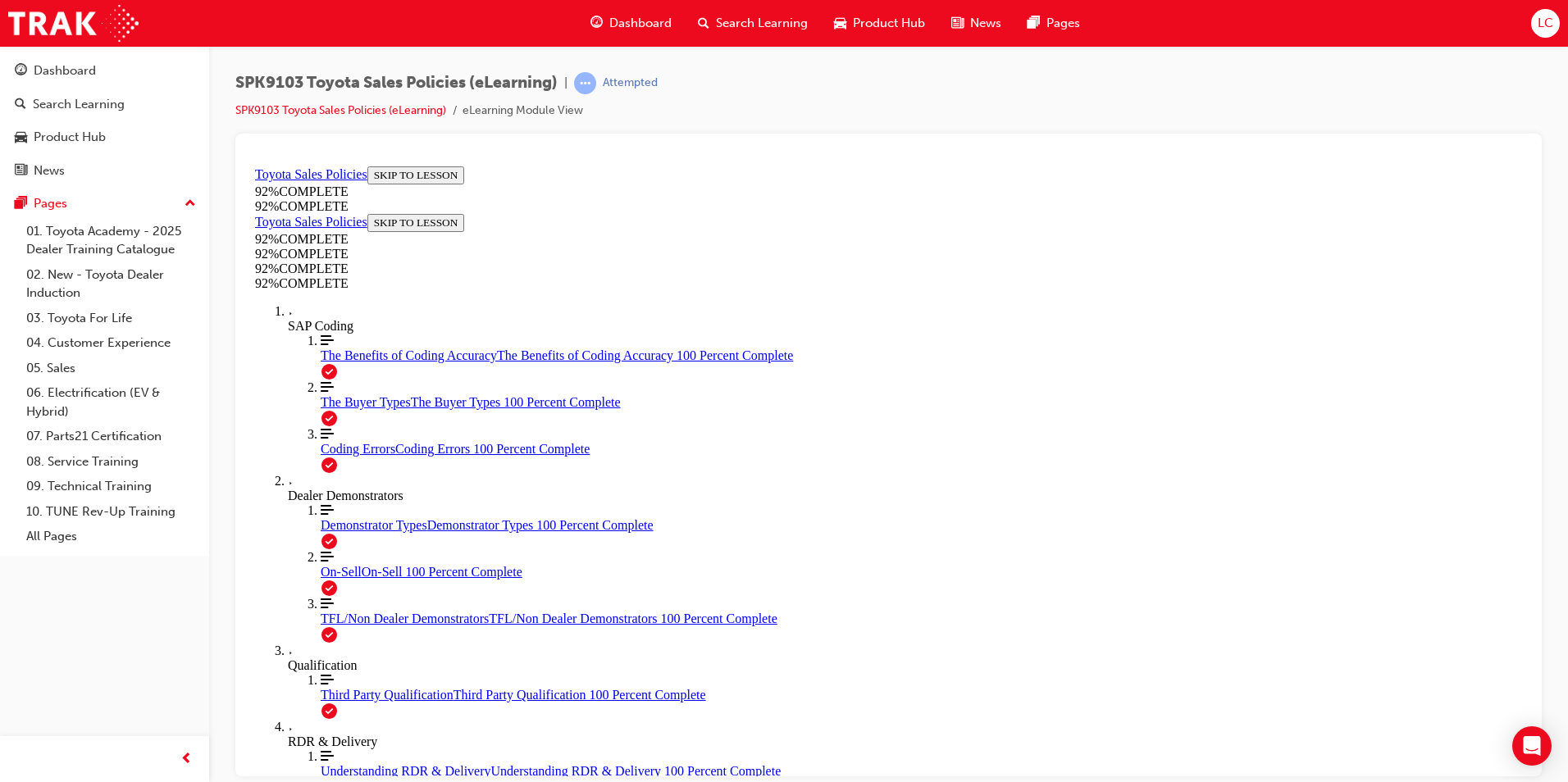
scroll to position [185, 0]
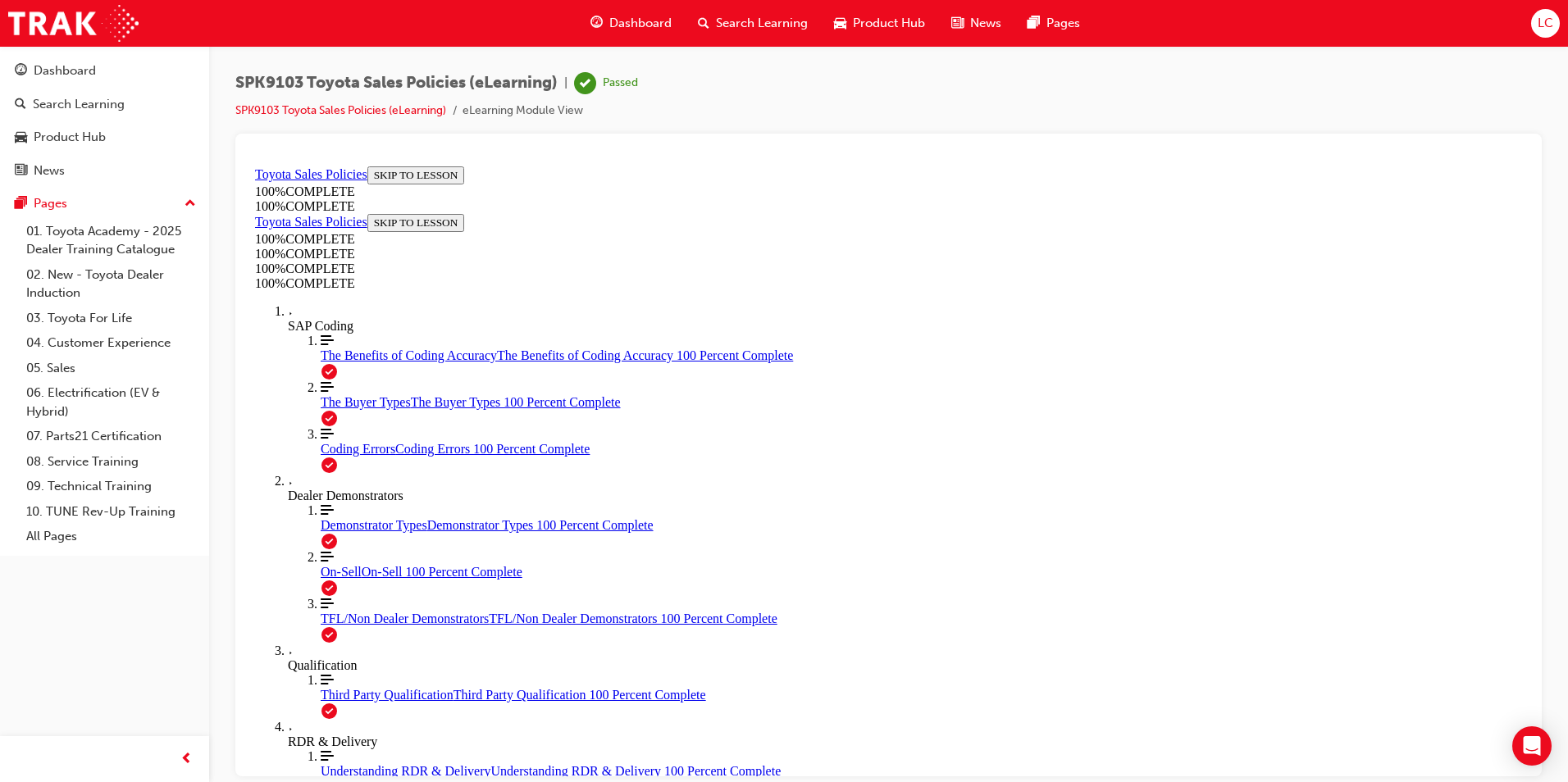
scroll to position [231, 0]
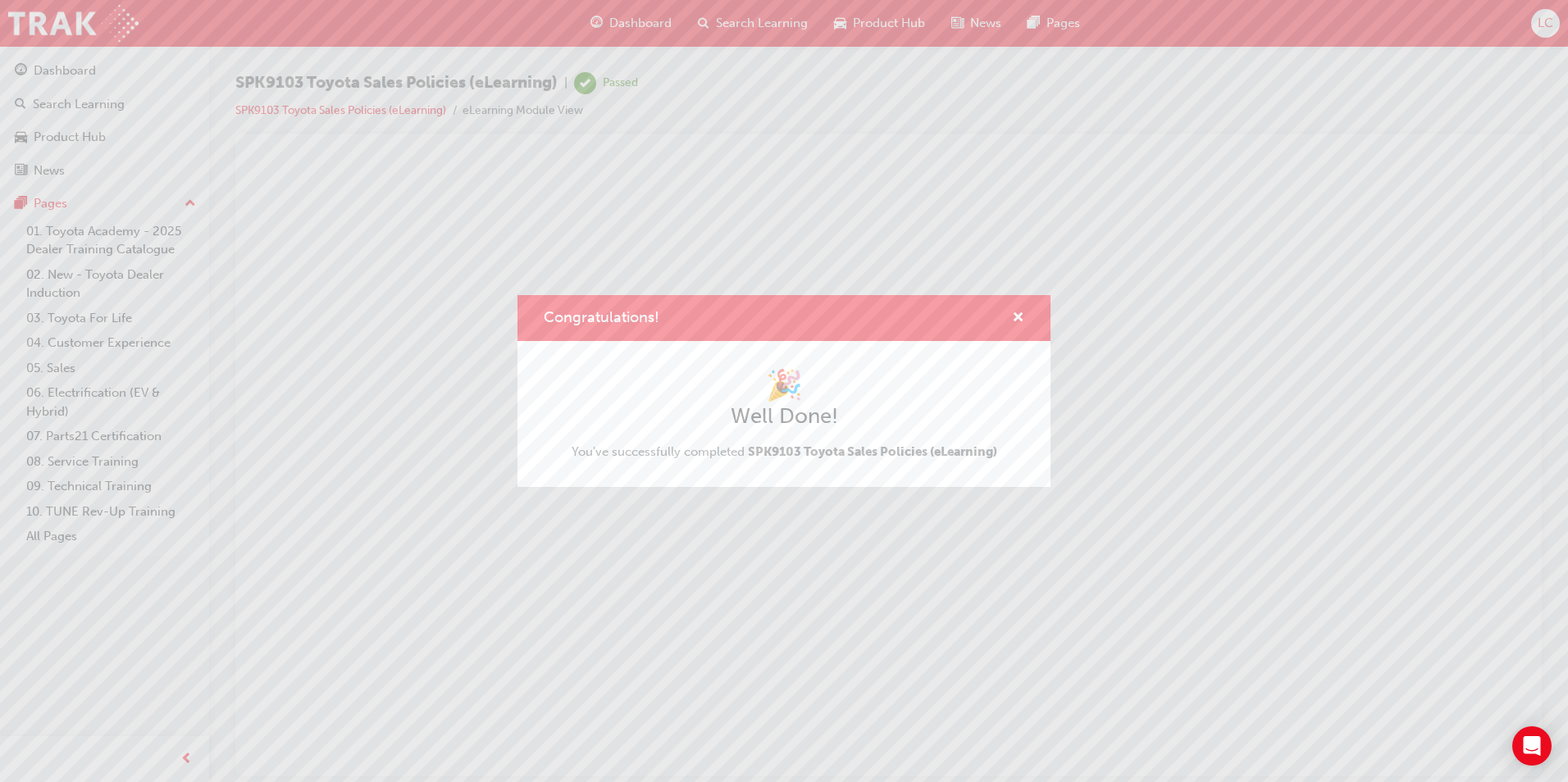
scroll to position [0, 0]
click at [1018, 311] on span "cross-icon" at bounding box center [1018, 318] width 12 height 14
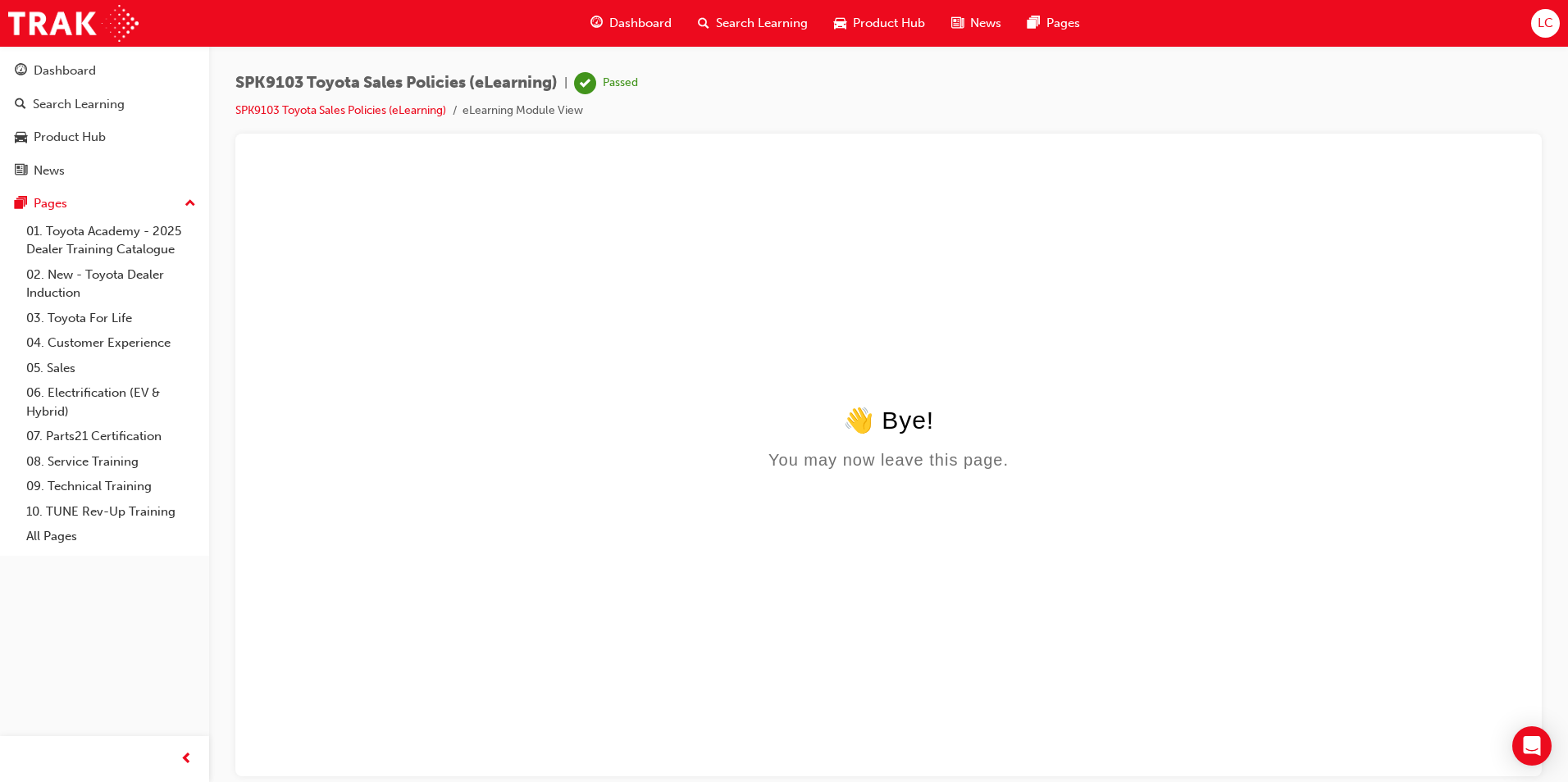
click at [1538, 22] on span "LC" at bounding box center [1545, 23] width 15 height 19
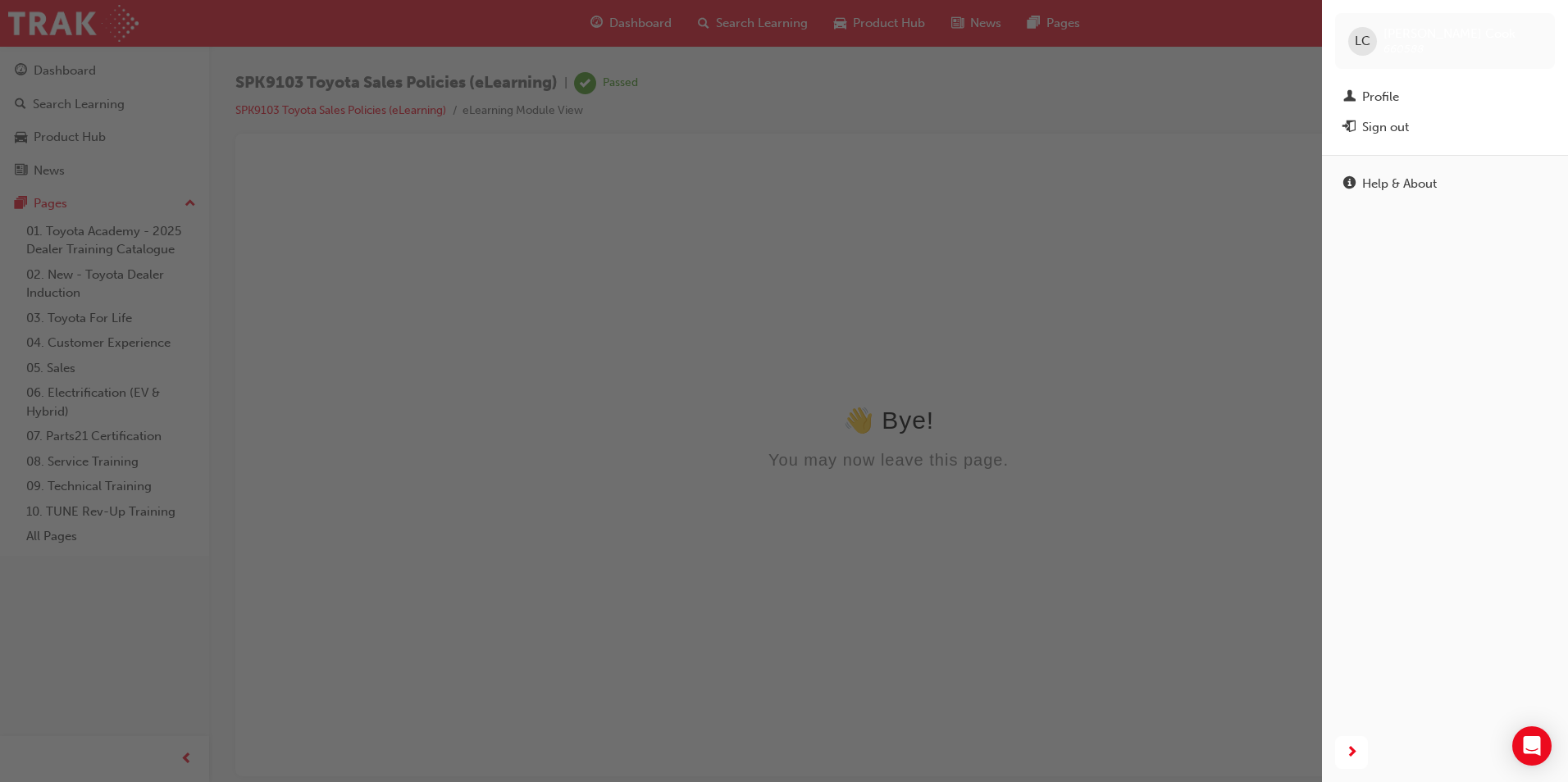
click at [1162, 26] on div "button" at bounding box center [661, 391] width 1321 height 782
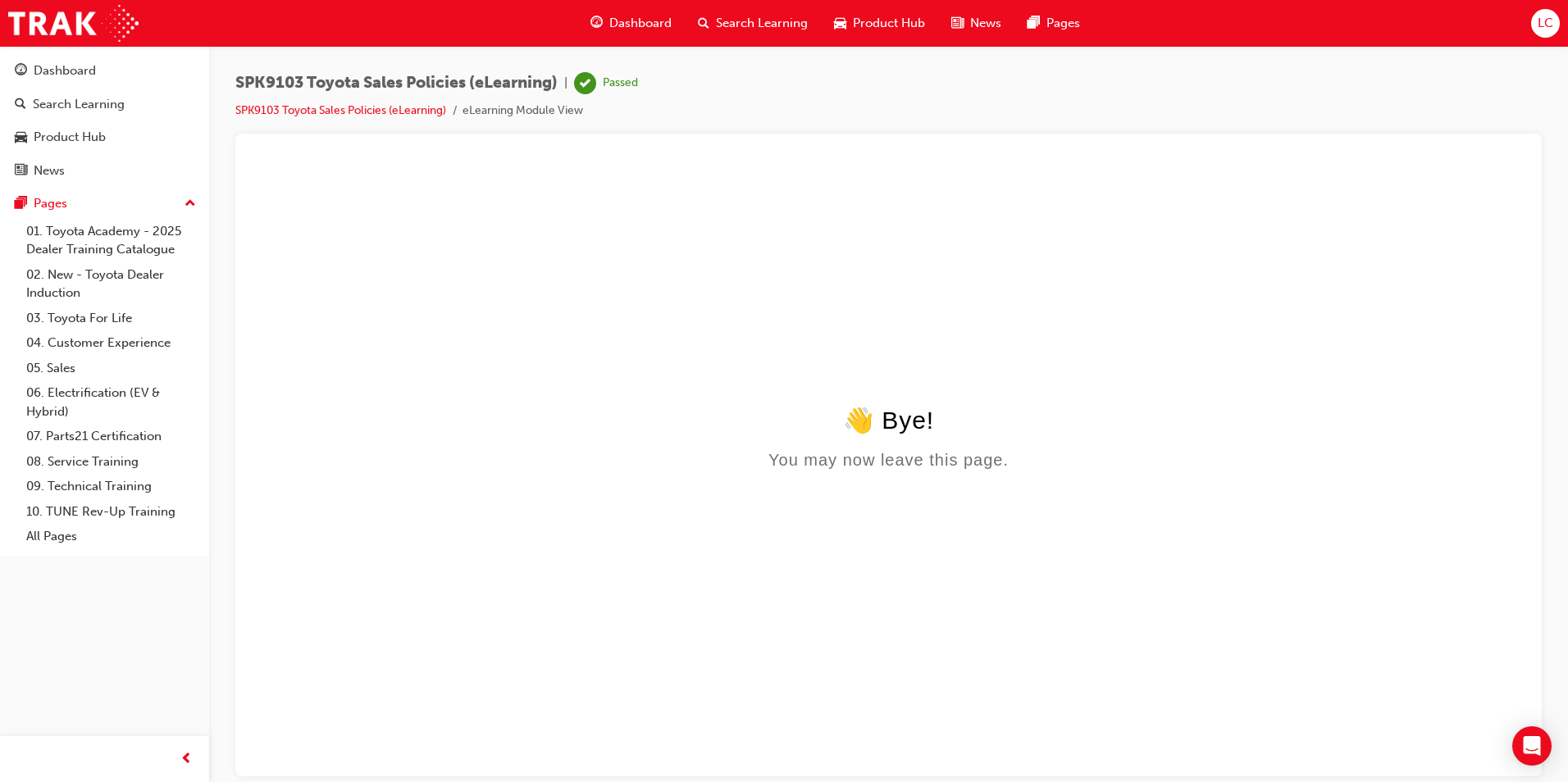
click at [1556, 20] on div "LC" at bounding box center [1545, 24] width 29 height 29
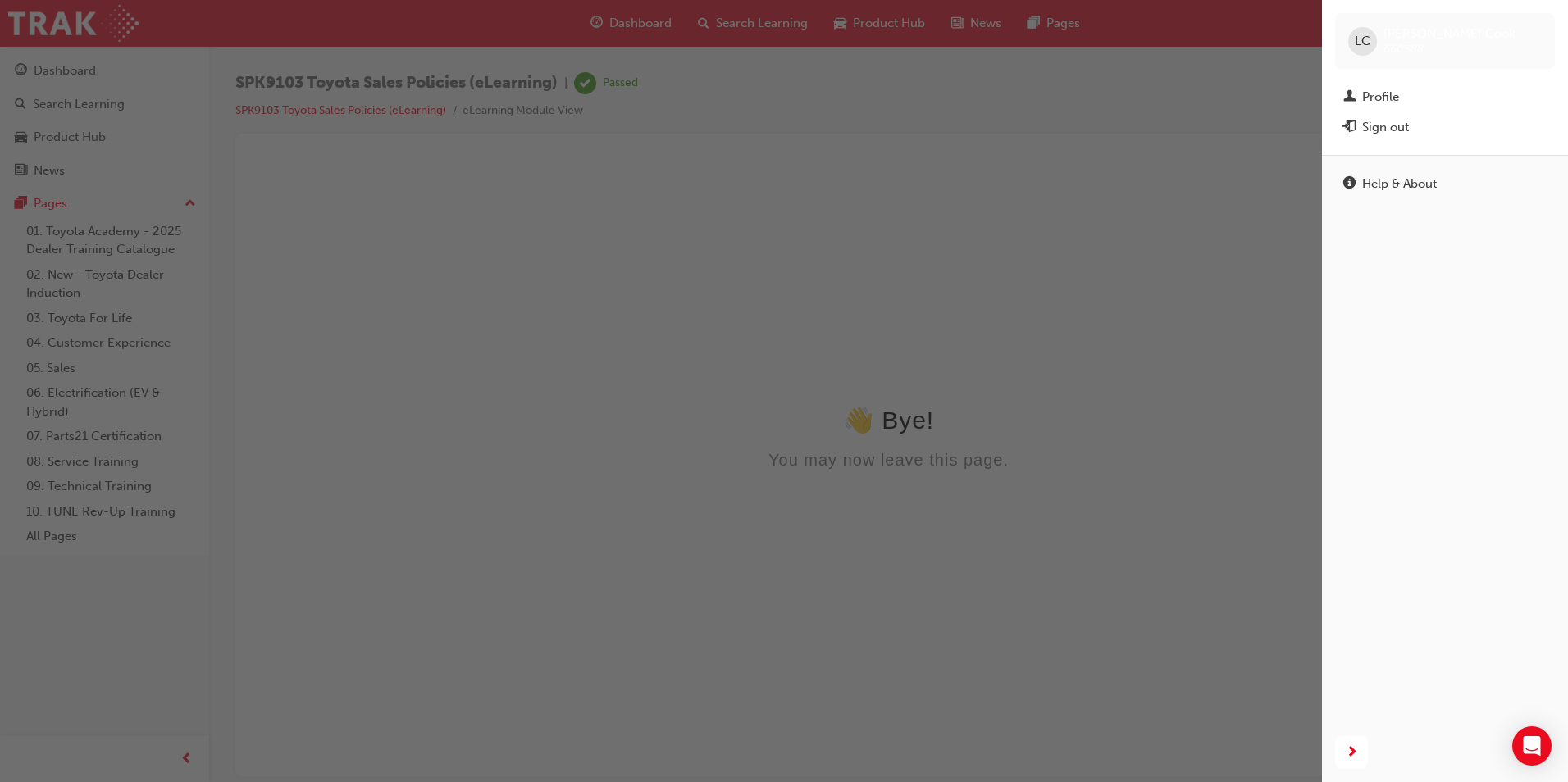
click at [1230, 29] on div "button" at bounding box center [661, 391] width 1321 height 782
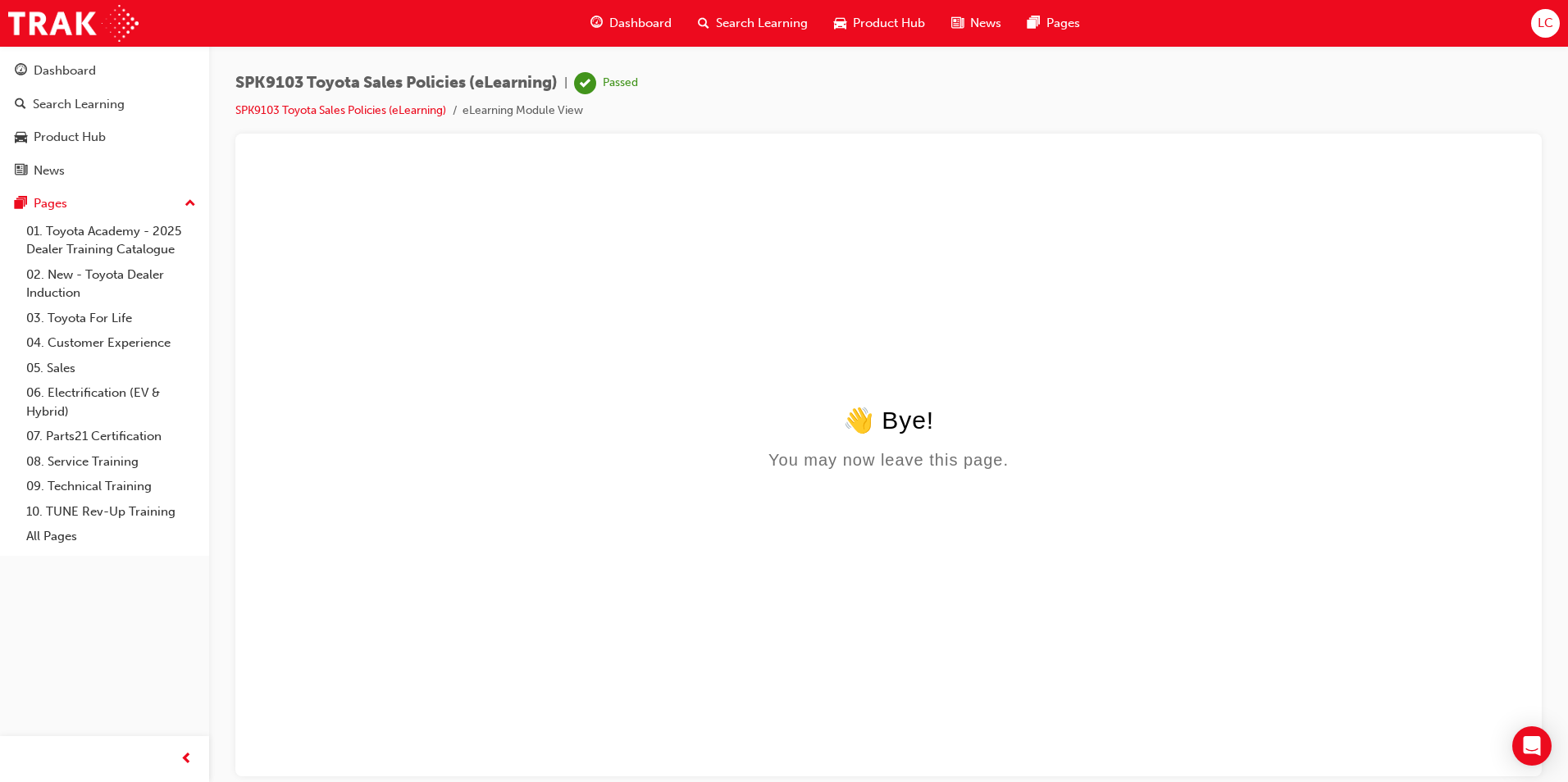
click at [1551, 16] on span "LC" at bounding box center [1545, 23] width 15 height 19
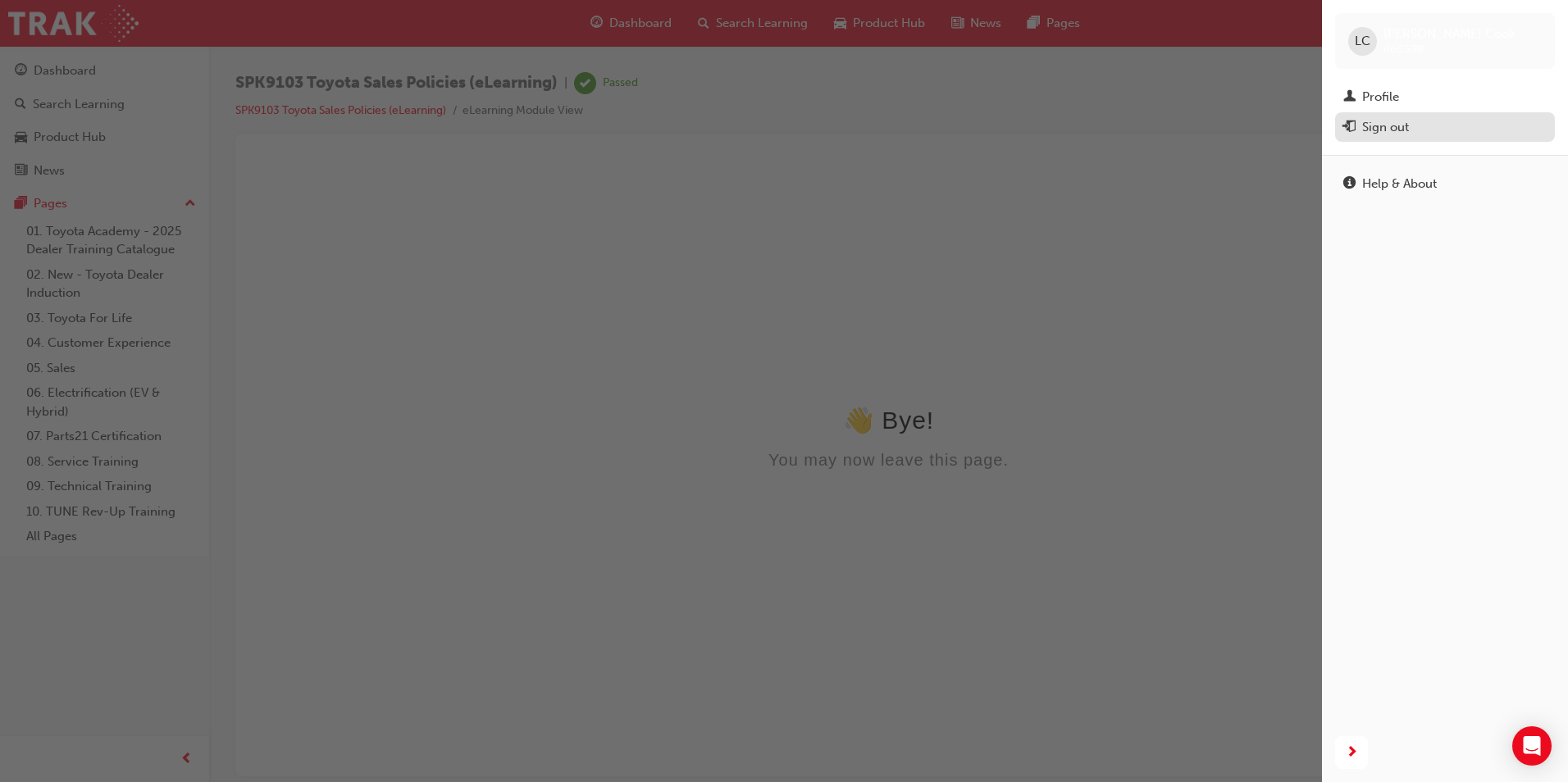
click at [1406, 126] on div "Sign out" at bounding box center [1385, 128] width 47 height 19
